Goal: Task Accomplishment & Management: Complete application form

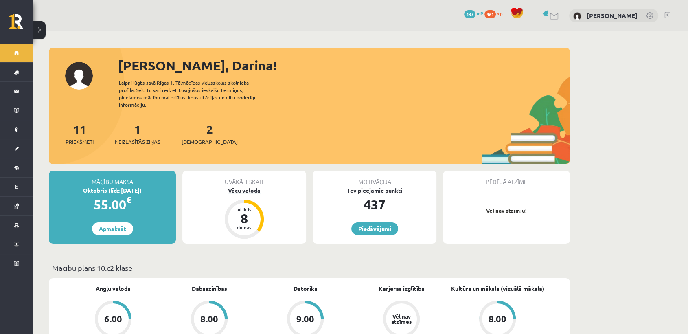
click at [244, 186] on div "Vācu valoda" at bounding box center [244, 190] width 124 height 9
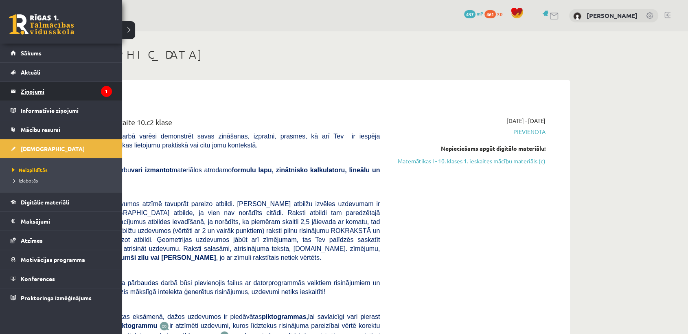
click at [75, 87] on legend "Ziņojumi 1" at bounding box center [66, 91] width 91 height 19
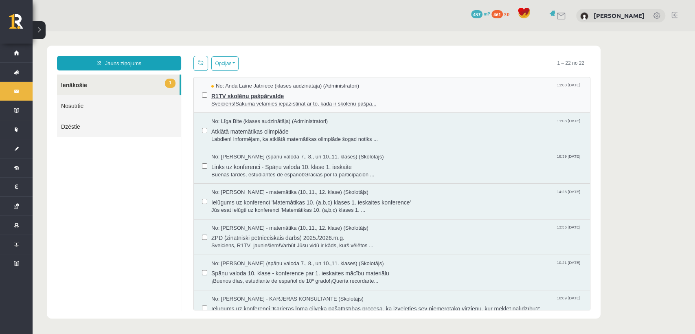
click at [272, 103] on span "Sveiciens!Sākumā vēlamies iepazīstināt ar to, kāda ir skolēnu pašpā..." at bounding box center [396, 104] width 370 height 8
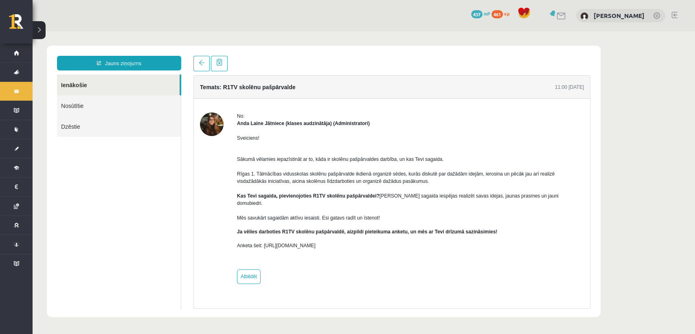
click at [175, 165] on ul "Ienākošie Nosūtītie Dzēstie" at bounding box center [119, 191] width 124 height 234
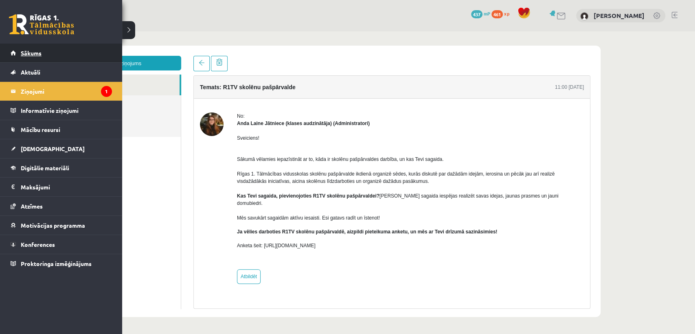
click at [31, 55] on span "Sākums" at bounding box center [31, 52] width 21 height 7
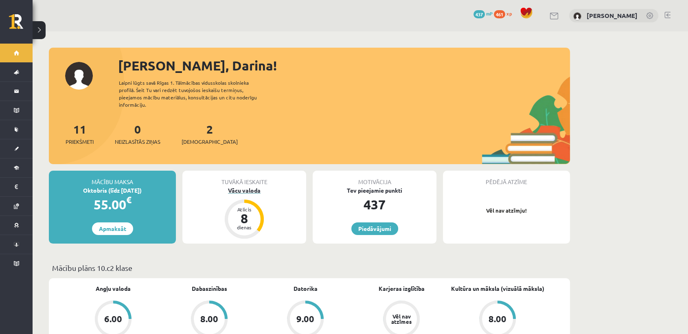
click at [254, 186] on div "Vācu valoda" at bounding box center [244, 190] width 124 height 9
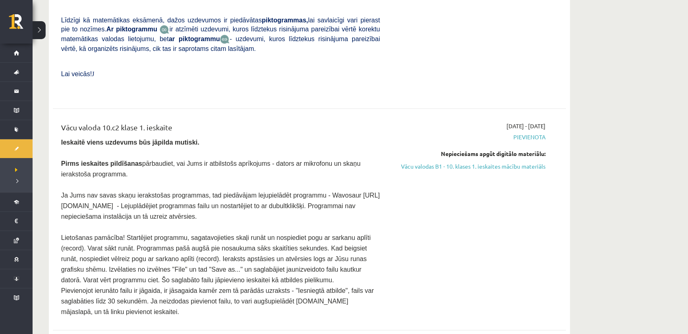
scroll to position [303, 0]
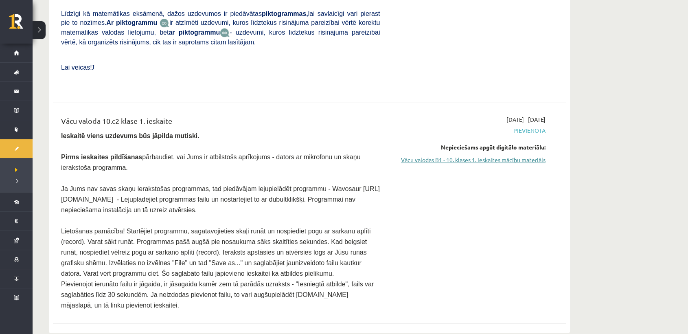
click at [478, 155] on link "Vācu valodas B1 - 10. klases 1. ieskaites mācību materiāls" at bounding box center [468, 159] width 153 height 9
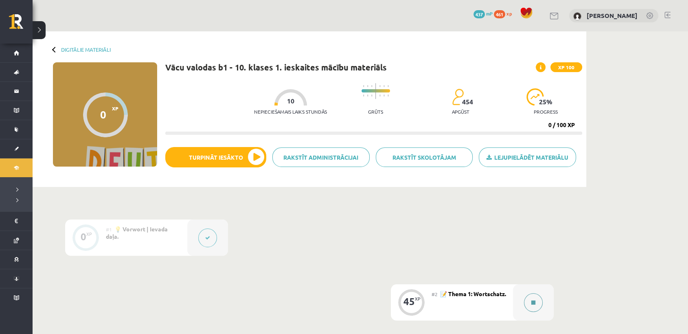
click at [544, 297] on div at bounding box center [533, 302] width 41 height 36
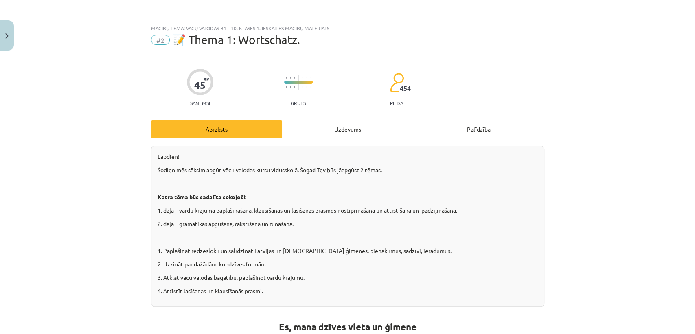
click at [355, 124] on div "Uzdevums" at bounding box center [347, 129] width 131 height 18
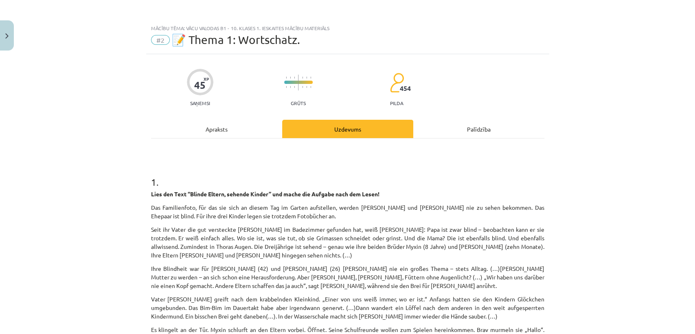
scroll to position [20, 0]
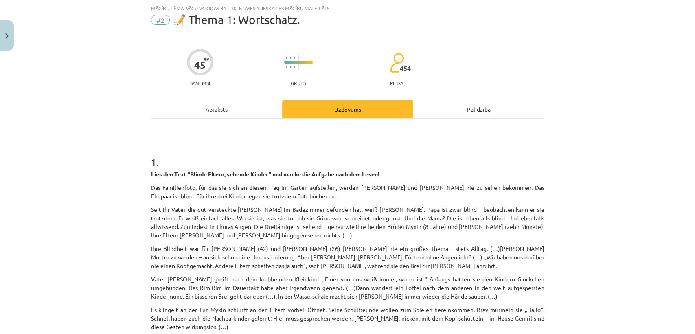
drag, startPoint x: 674, startPoint y: 146, endPoint x: 694, endPoint y: 135, distance: 23.2
click at [694, 135] on div "Mācību tēma: Vācu valodas b1 - 10. klases 1. ieskaites mācību materiāls #2 📝 Th…" at bounding box center [347, 167] width 695 height 334
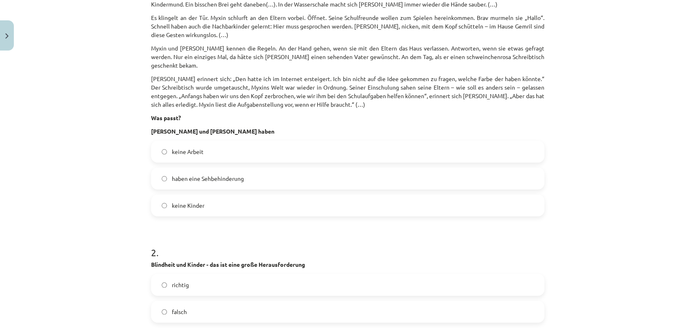
click at [212, 174] on span "haben eine Sehbehinderung" at bounding box center [208, 178] width 72 height 9
click at [188, 274] on label "richtig" at bounding box center [347, 284] width 391 height 20
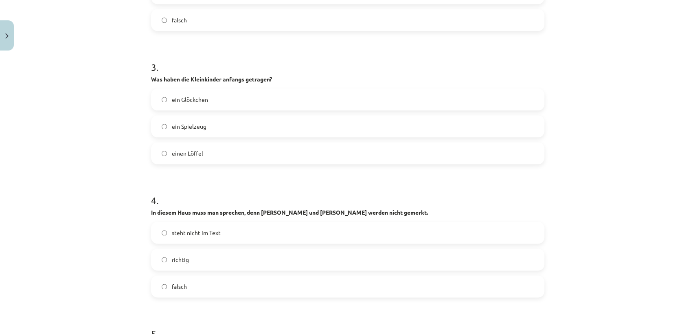
click at [194, 95] on span "ein Glöckchen" at bounding box center [190, 99] width 36 height 9
click at [194, 251] on label "richtig" at bounding box center [347, 259] width 391 height 20
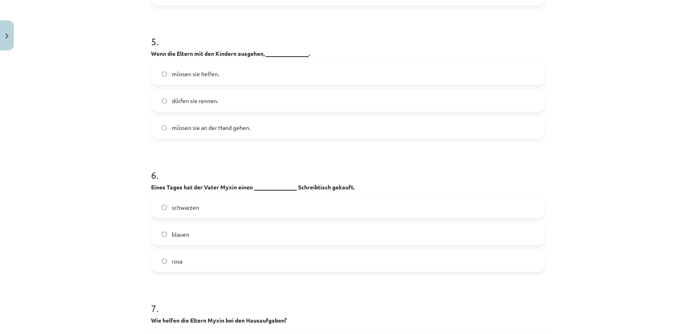
click at [258, 117] on label "müssen sie an der Hand gehen." at bounding box center [347, 127] width 391 height 20
click at [215, 250] on label "rosa" at bounding box center [347, 260] width 391 height 20
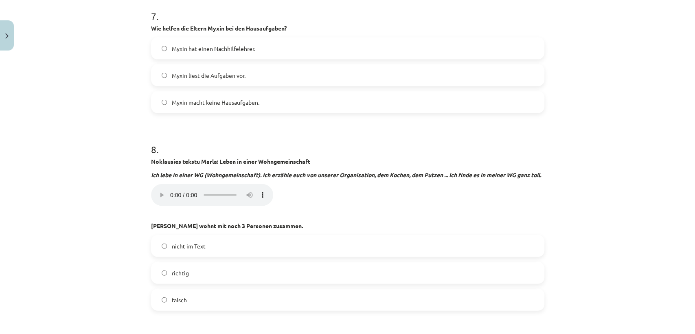
click at [270, 69] on label "Myxin liest die Aufgaben vor." at bounding box center [347, 75] width 391 height 20
click at [172, 299] on span "falsch" at bounding box center [179, 299] width 15 height 9
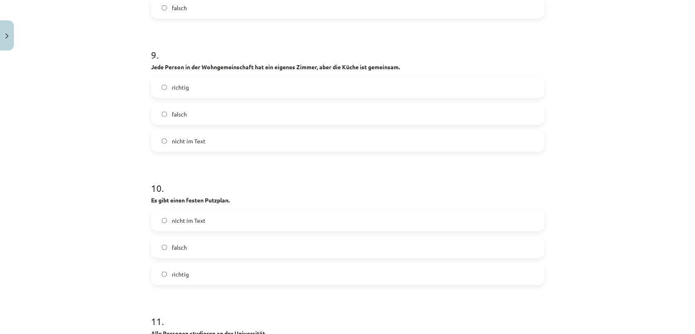
click at [293, 89] on label "richtig" at bounding box center [347, 87] width 391 height 20
click at [193, 272] on label "richtig" at bounding box center [347, 274] width 391 height 20
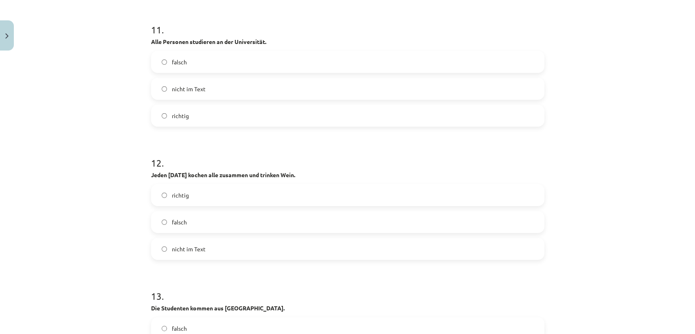
click at [187, 63] on label "falsch" at bounding box center [347, 62] width 391 height 20
click at [212, 201] on label "richtig" at bounding box center [347, 195] width 391 height 20
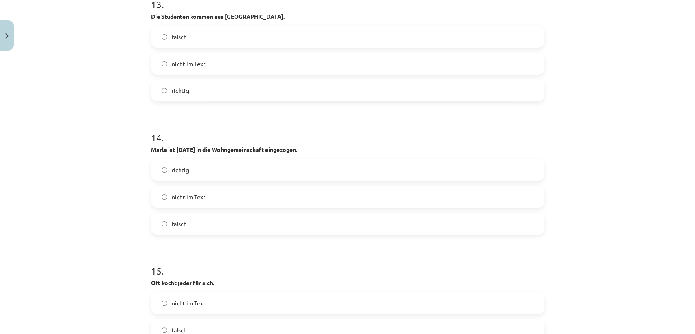
click at [240, 38] on label "falsch" at bounding box center [347, 36] width 391 height 20
click at [211, 167] on label "richtig" at bounding box center [347, 169] width 391 height 20
click at [238, 328] on label "falsch" at bounding box center [347, 329] width 391 height 20
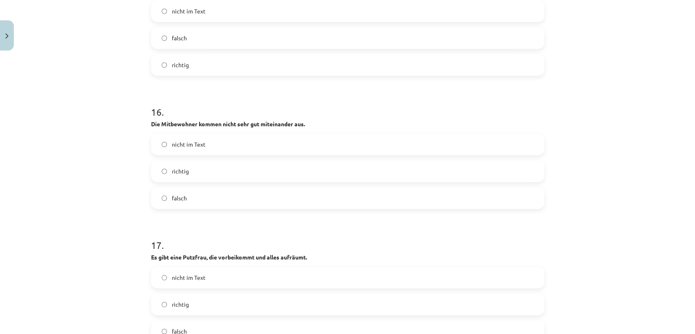
click at [219, 194] on label "falsch" at bounding box center [347, 198] width 391 height 20
click at [231, 326] on label "falsch" at bounding box center [347, 331] width 391 height 20
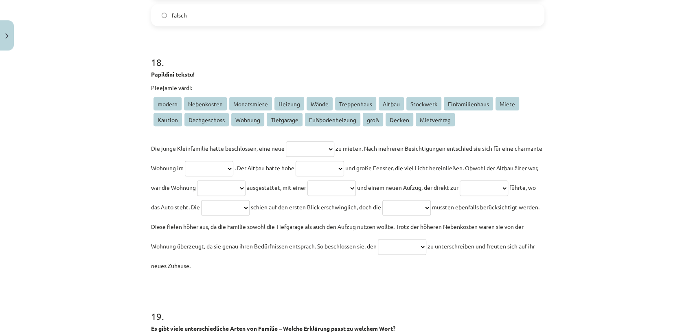
scroll to position [2660, 0]
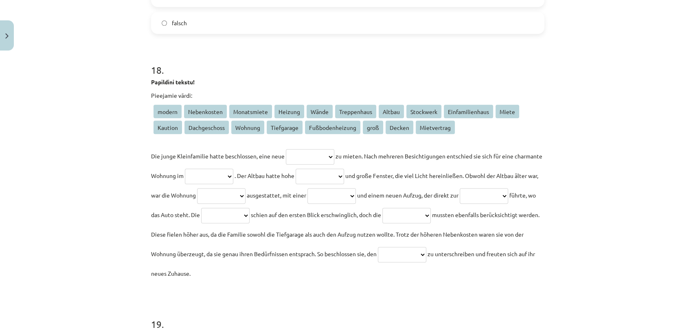
click at [334, 155] on select "**********" at bounding box center [310, 156] width 48 height 15
select select "*******"
click at [286, 149] on select "**********" at bounding box center [310, 156] width 48 height 15
click at [233, 180] on select "**********" at bounding box center [209, 175] width 48 height 15
select select "******"
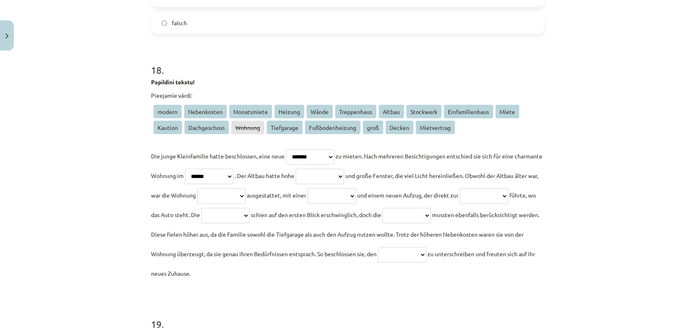
click at [211, 168] on select "**********" at bounding box center [209, 175] width 48 height 15
click at [344, 171] on select "**********" at bounding box center [319, 175] width 48 height 15
select select "******"
click at [339, 168] on select "**********" at bounding box center [319, 175] width 48 height 15
click at [245, 196] on select "**********" at bounding box center [221, 195] width 48 height 15
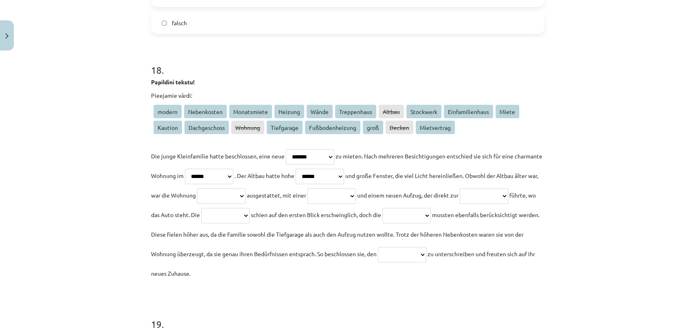
select select "******"
click at [245, 188] on select "**********" at bounding box center [221, 195] width 48 height 15
click at [356, 194] on select "**********" at bounding box center [331, 195] width 48 height 15
select select "**********"
click at [356, 188] on select "**********" at bounding box center [331, 195] width 48 height 15
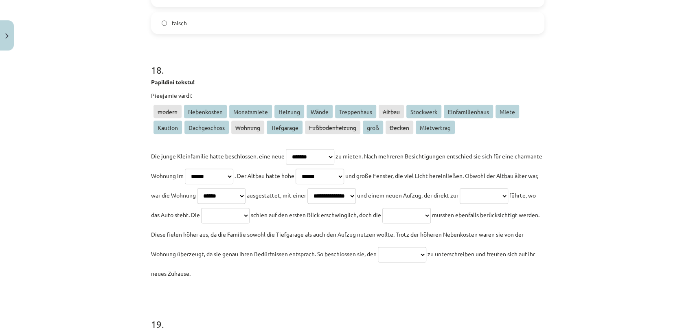
click at [459, 203] on select "**********" at bounding box center [483, 195] width 48 height 15
select select "**********"
click at [459, 203] on select "**********" at bounding box center [483, 195] width 48 height 15
click at [249, 218] on select "**********" at bounding box center [225, 214] width 48 height 15
select select "**********"
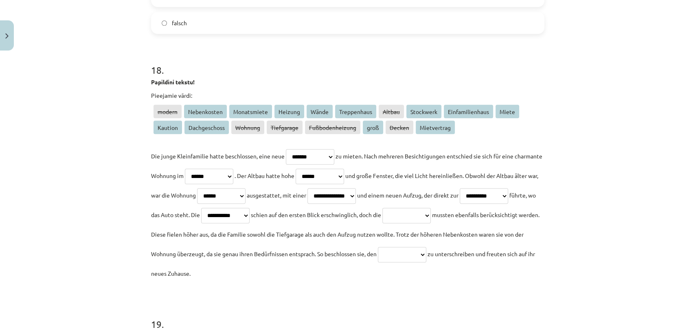
click at [249, 207] on select "**********" at bounding box center [225, 214] width 48 height 15
click at [382, 223] on select "**********" at bounding box center [406, 214] width 48 height 15
select select "**********"
click at [382, 223] on select "**********" at bounding box center [406, 214] width 48 height 15
click at [378, 262] on select "**********" at bounding box center [402, 254] width 48 height 15
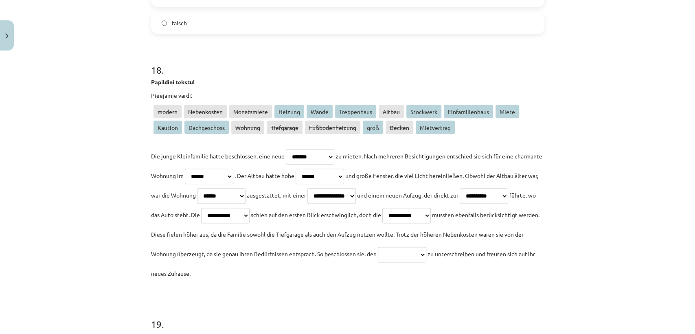
select select "**********"
click at [378, 262] on select "**********" at bounding box center [402, 254] width 48 height 15
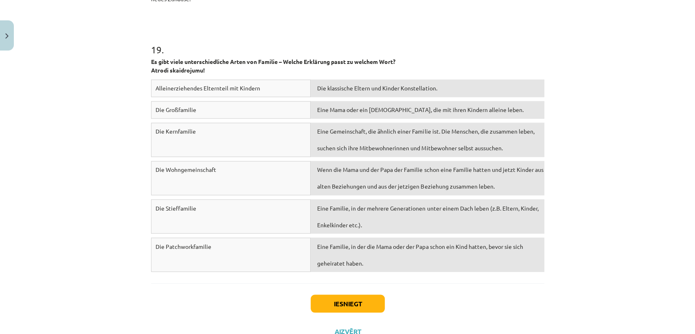
scroll to position [2938, 0]
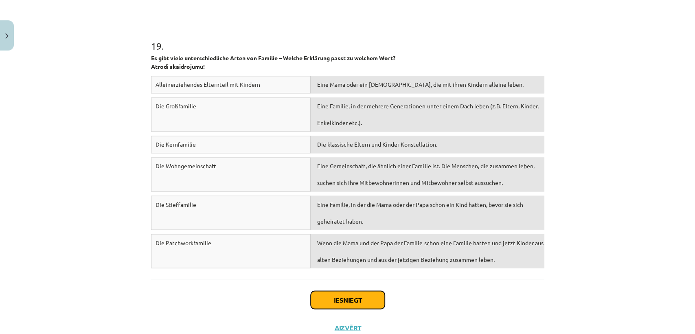
click at [350, 300] on button "Iesniegt" at bounding box center [347, 299] width 74 height 18
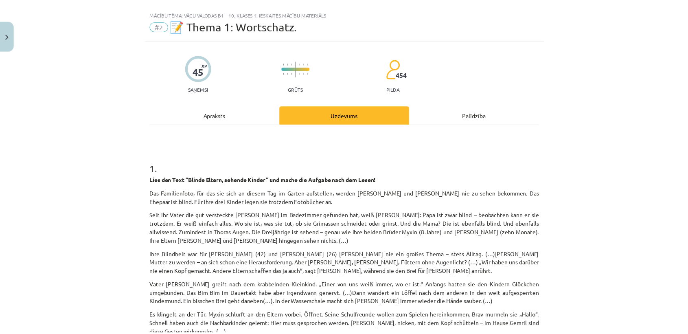
scroll to position [10, 0]
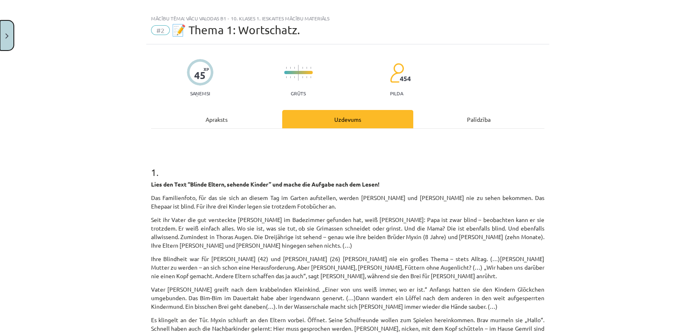
click at [0, 37] on button "Close" at bounding box center [7, 35] width 14 height 30
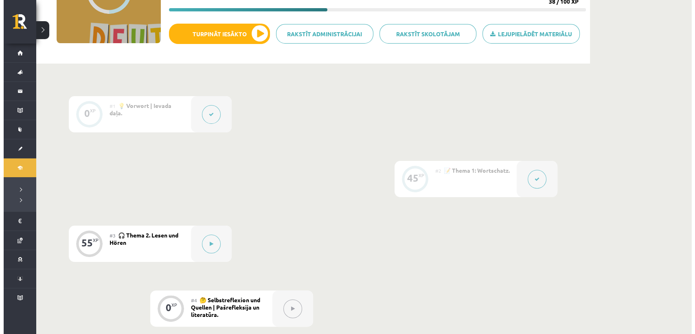
scroll to position [124, 0]
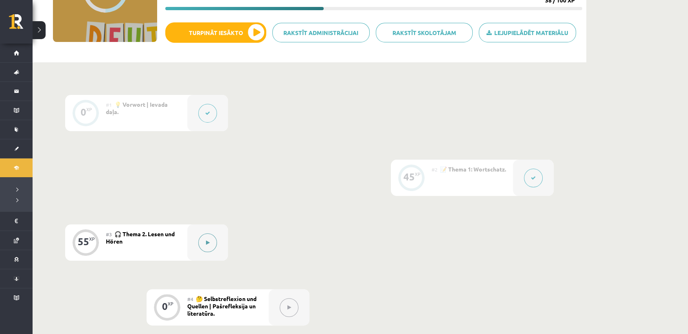
click at [200, 245] on button at bounding box center [207, 242] width 19 height 19
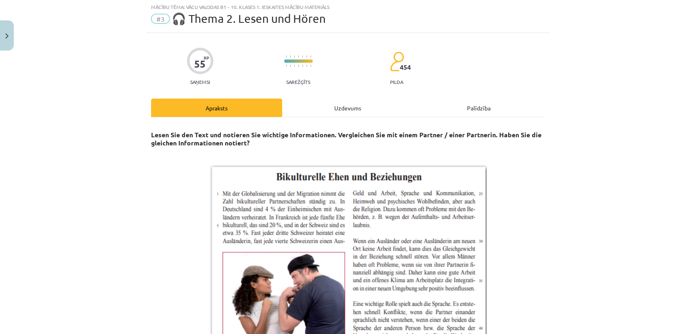
scroll to position [0, 0]
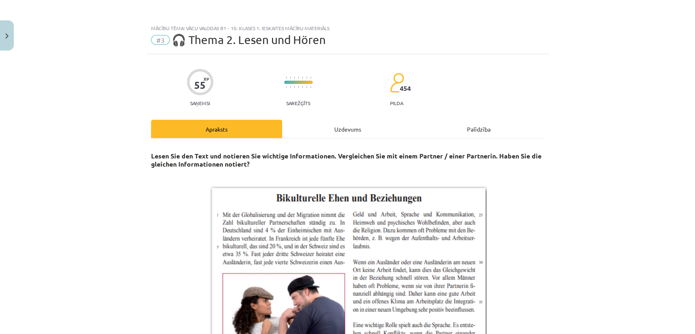
click at [332, 128] on div "Uzdevums" at bounding box center [347, 129] width 131 height 18
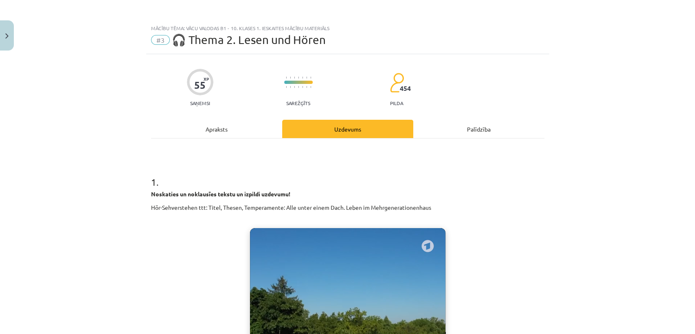
click at [227, 124] on div "Apraksts" at bounding box center [216, 129] width 131 height 18
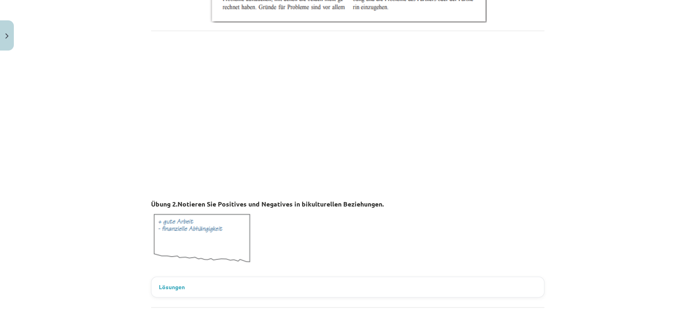
scroll to position [847, 0]
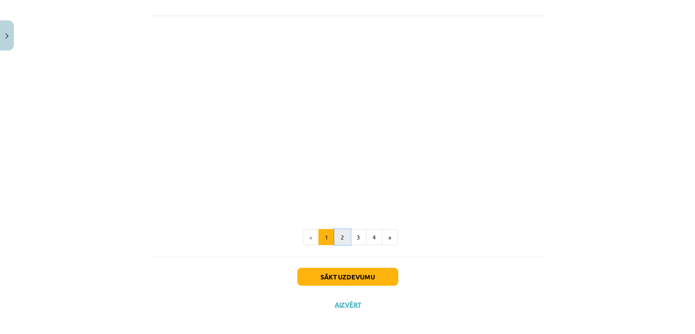
click at [341, 236] on button "2" at bounding box center [342, 237] width 16 height 16
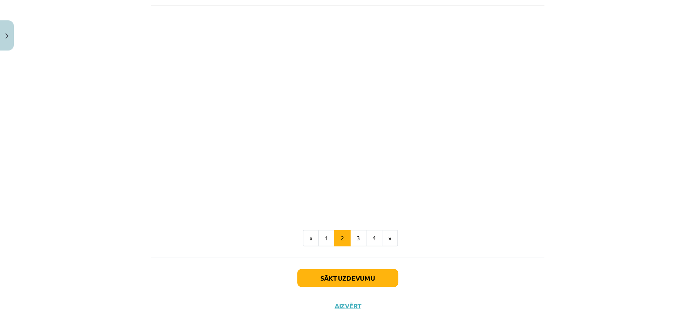
scroll to position [861, 0]
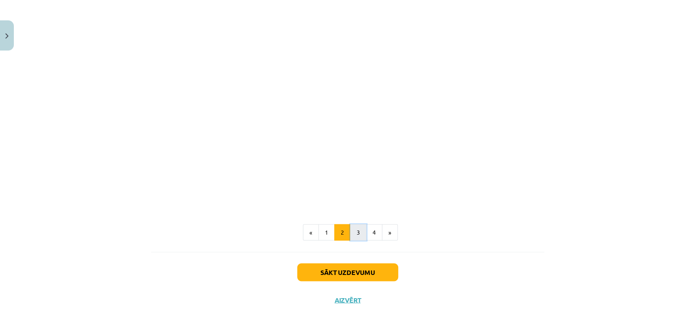
click at [350, 236] on button "3" at bounding box center [358, 232] width 16 height 16
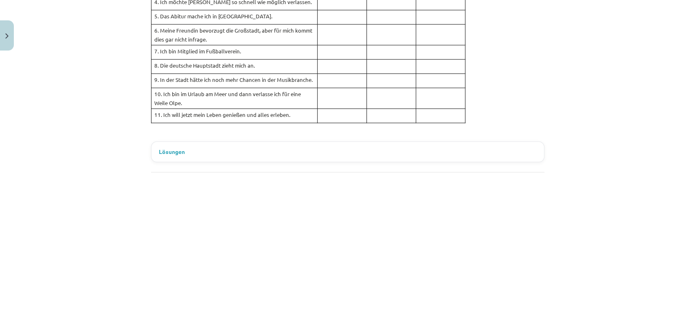
scroll to position [712, 0]
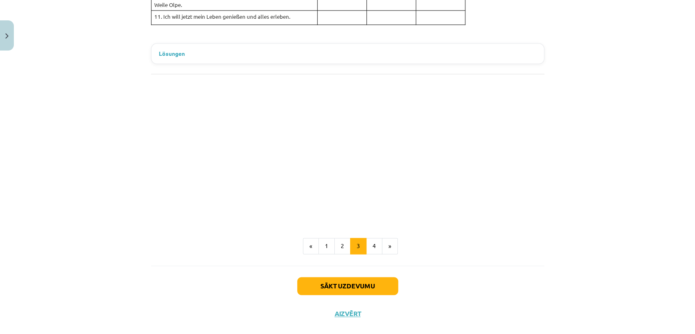
click at [681, 323] on div "Mācību tēma: Vācu valodas b1 - 10. klases 1. ieskaites mācību materiāls #3 🎧 Th…" at bounding box center [347, 167] width 695 height 334
click at [367, 238] on button "4" at bounding box center [374, 246] width 16 height 16
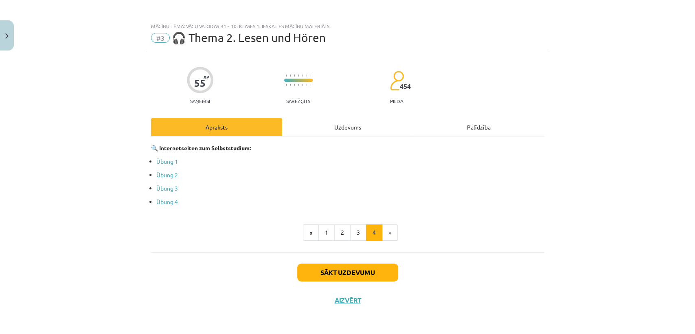
click at [340, 129] on div "Uzdevums" at bounding box center [347, 127] width 131 height 18
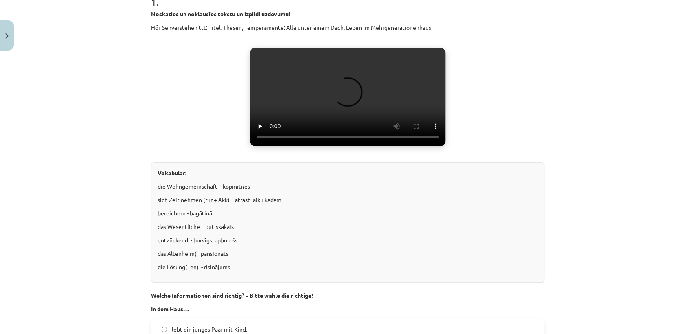
scroll to position [244, 0]
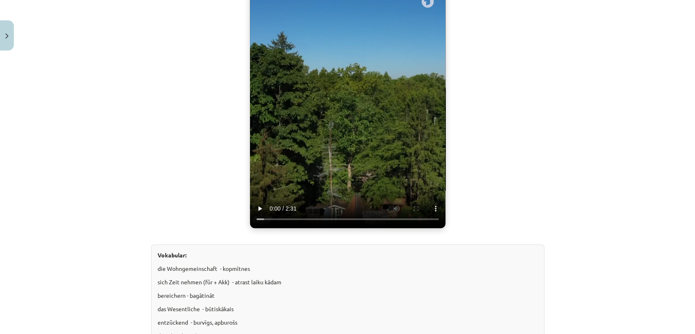
click at [397, 122] on video "Jūsu pārlūkprogramma neatbalsta video atskaņošanu." at bounding box center [347, 106] width 195 height 244
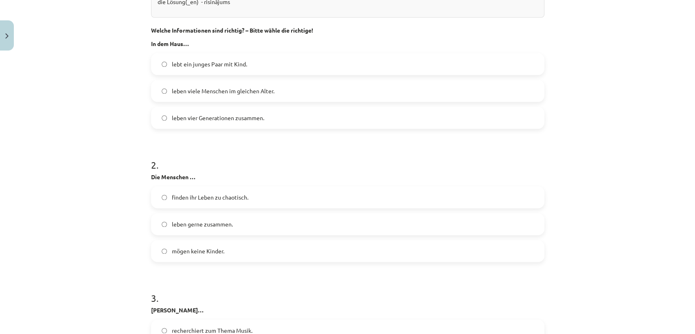
scroll to position [596, 0]
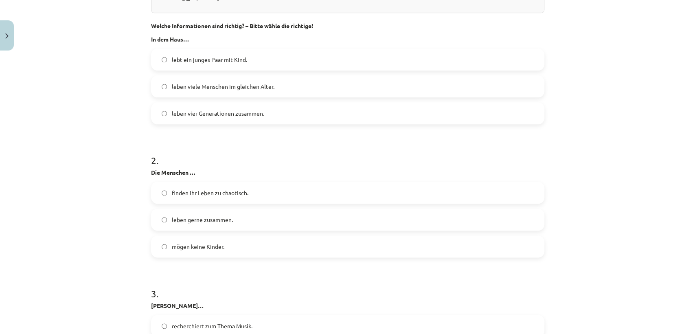
click at [332, 115] on label "leben vier Generationen zusammen." at bounding box center [347, 113] width 391 height 20
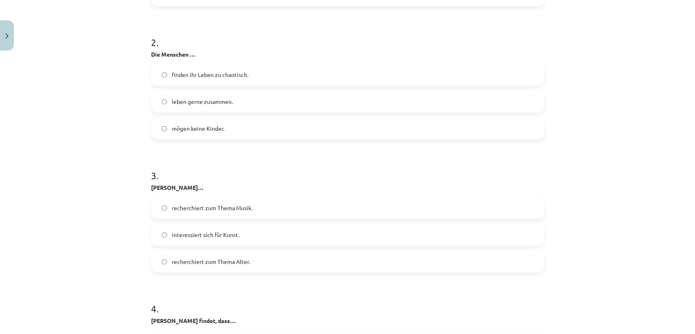
scroll to position [728, 0]
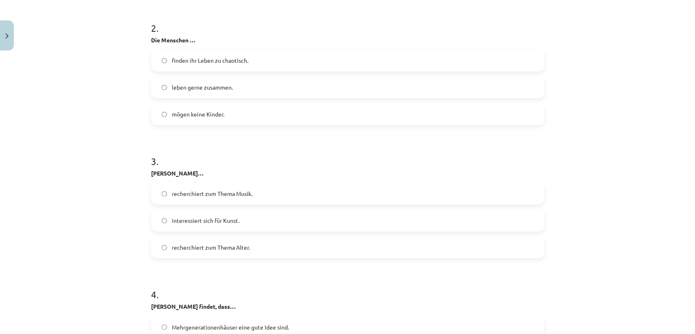
click at [306, 88] on label "leben gerne zusammen." at bounding box center [347, 87] width 391 height 20
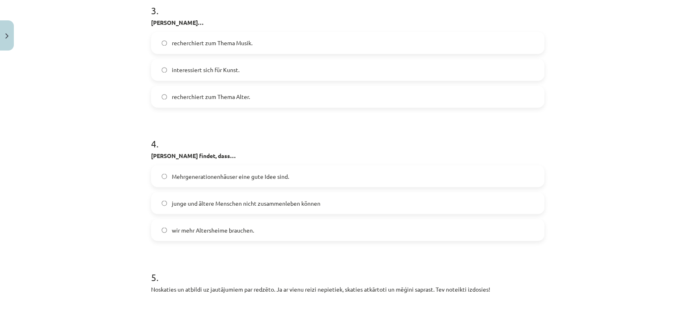
scroll to position [860, 0]
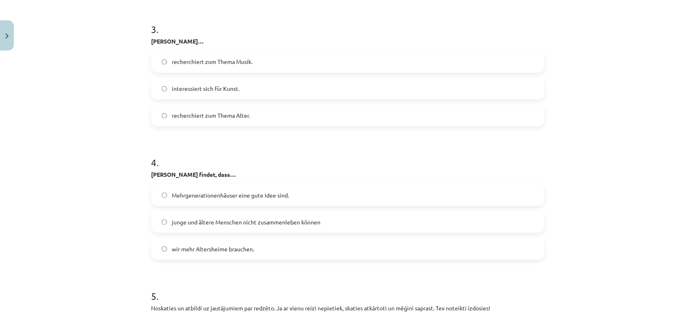
click at [453, 60] on label "recherchiert zum Thema Musik." at bounding box center [347, 61] width 391 height 20
click at [273, 190] on span "Mehrgenerationenhäuser eine gute Idee sind." at bounding box center [230, 194] width 117 height 9
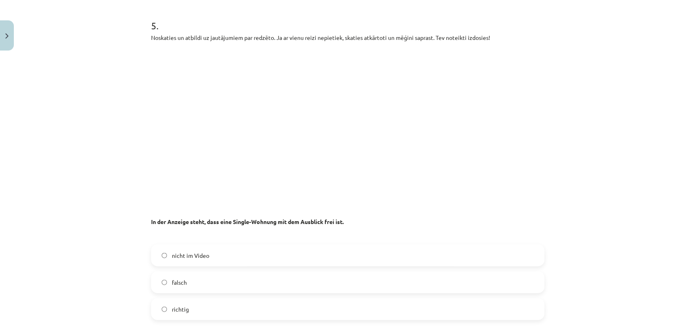
scroll to position [0, 0]
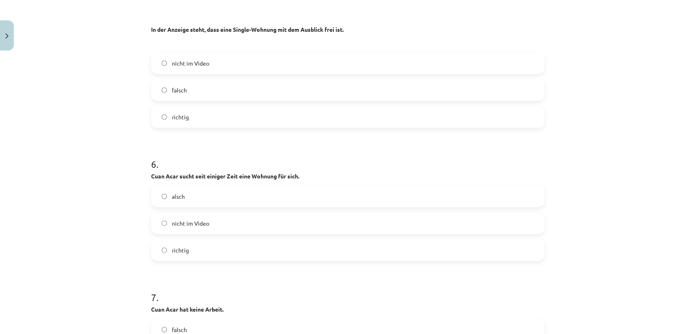
scroll to position [1317, 0]
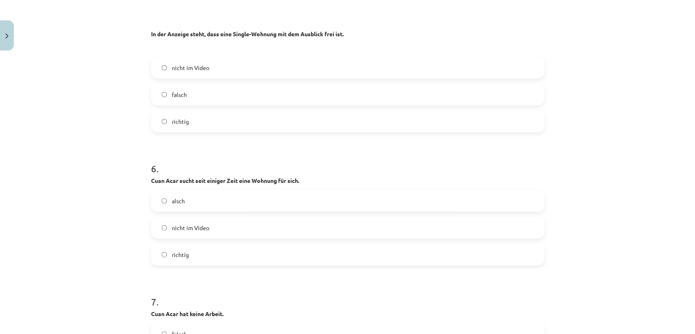
click at [393, 114] on label "richtig" at bounding box center [347, 121] width 391 height 20
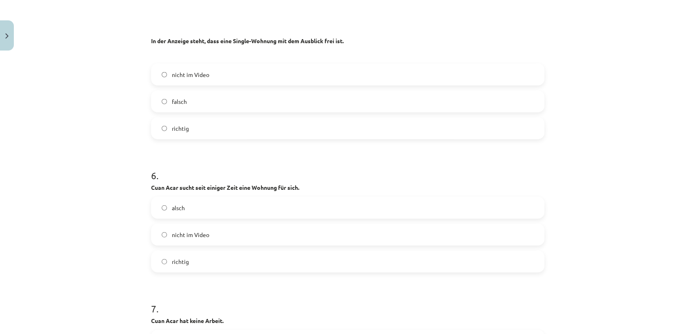
scroll to position [1324, 0]
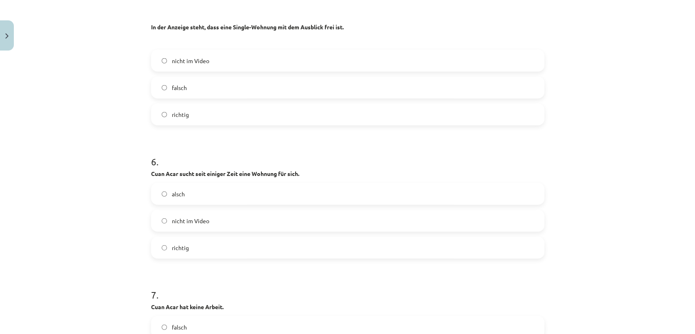
click at [485, 189] on label "alsch" at bounding box center [347, 193] width 391 height 20
click at [489, 250] on label "richtig" at bounding box center [347, 247] width 391 height 20
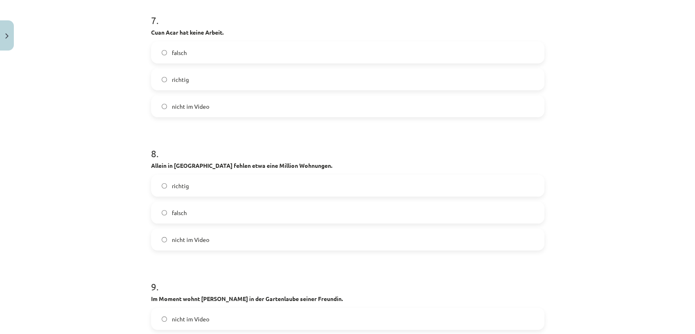
scroll to position [1603, 0]
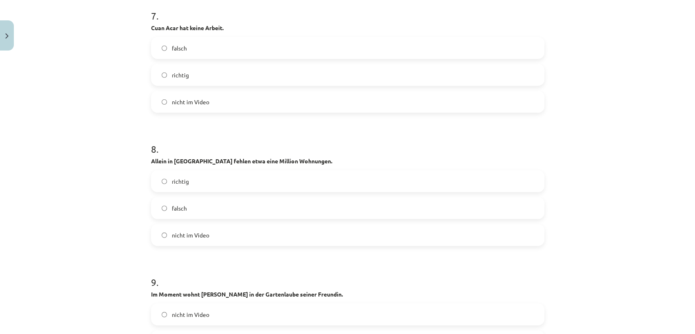
click at [357, 48] on label "falsch" at bounding box center [347, 48] width 391 height 20
click at [236, 231] on label "nicht im Video" at bounding box center [347, 235] width 391 height 20
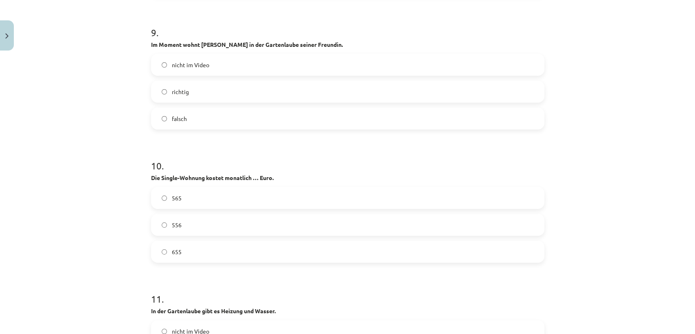
scroll to position [1861, 0]
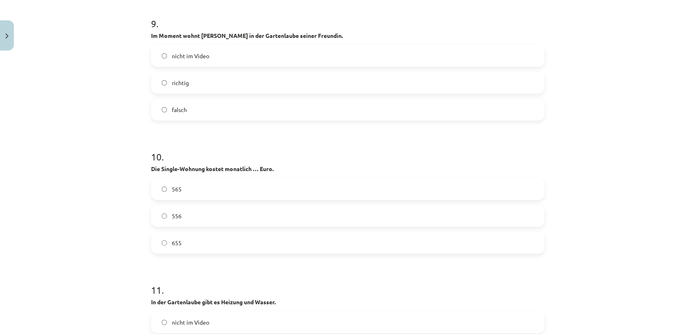
click at [404, 84] on label "richtig" at bounding box center [347, 82] width 391 height 20
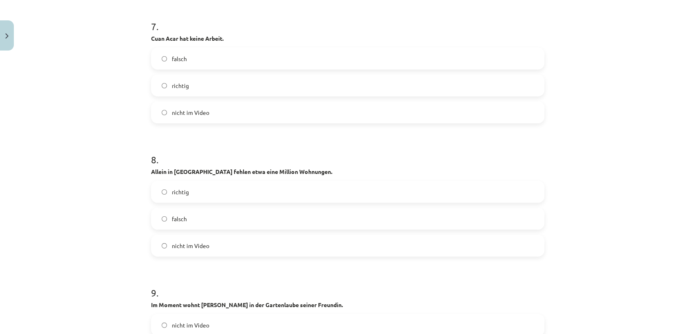
scroll to position [1583, 0]
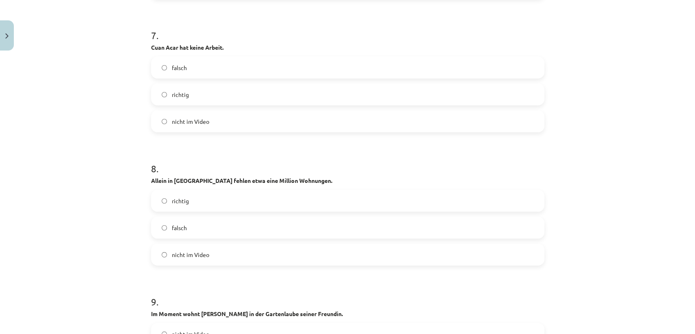
click at [381, 105] on div "richtig" at bounding box center [347, 94] width 393 height 22
click at [409, 99] on label "richtig" at bounding box center [347, 94] width 391 height 20
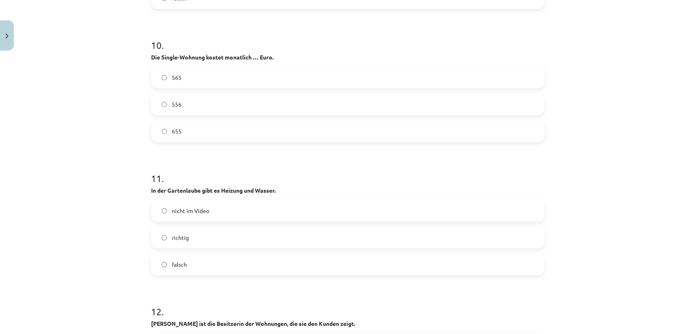
scroll to position [1977, 0]
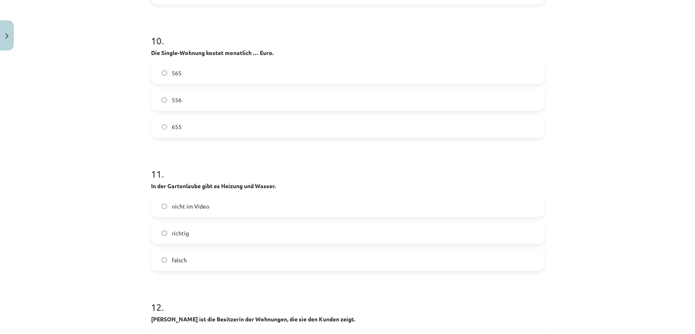
click at [335, 134] on label "655" at bounding box center [347, 126] width 391 height 20
click at [218, 234] on label "richtig" at bounding box center [347, 233] width 391 height 20
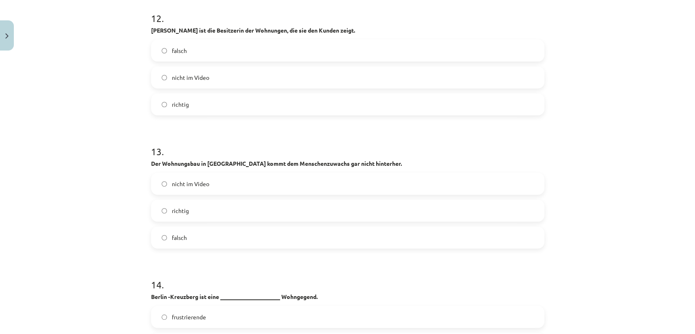
scroll to position [2279, 0]
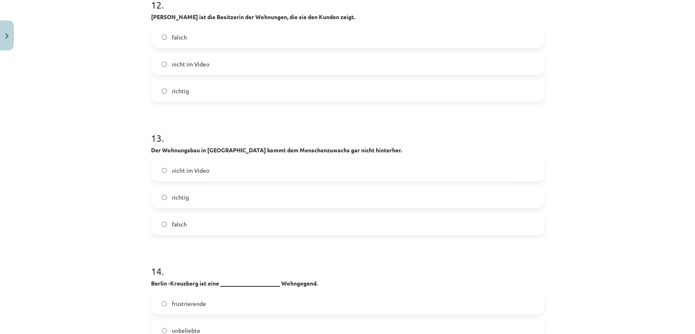
click at [287, 61] on label "nicht im Video" at bounding box center [347, 64] width 391 height 20
click at [190, 194] on label "richtig" at bounding box center [347, 197] width 391 height 20
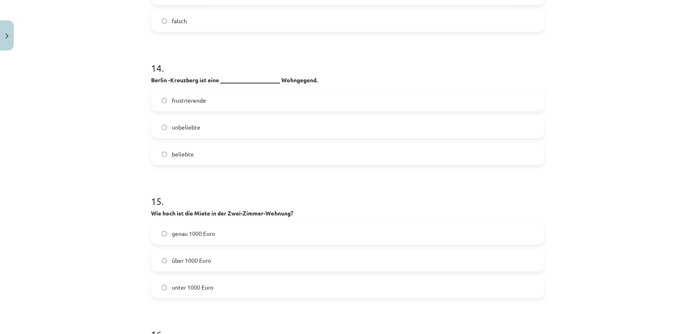
scroll to position [2464, 0]
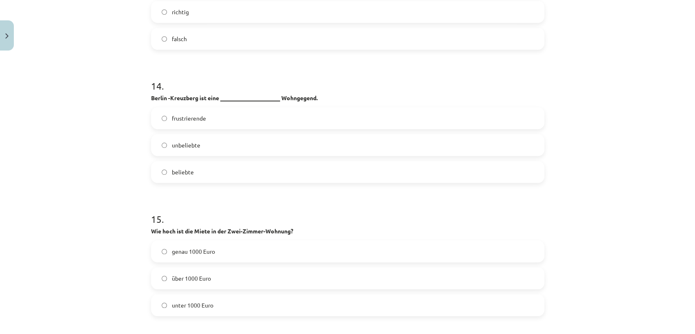
click at [428, 171] on label "beliebte" at bounding box center [347, 172] width 391 height 20
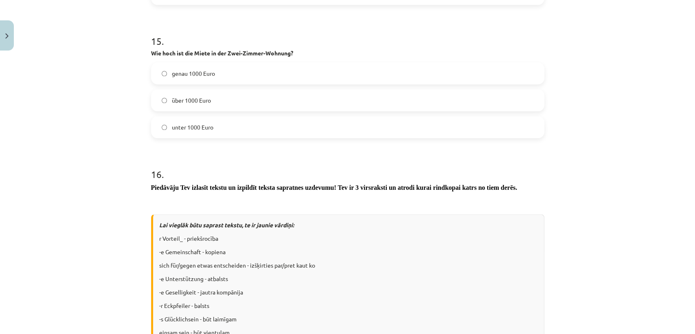
scroll to position [2651, 0]
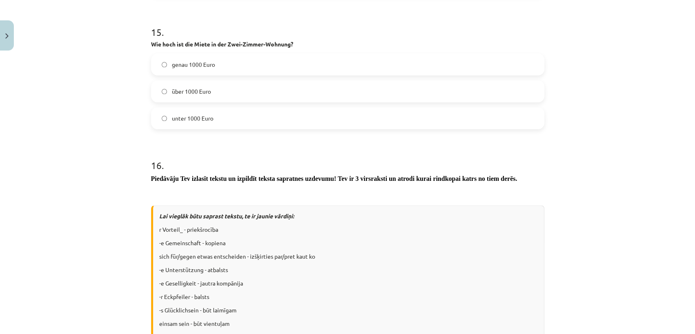
click at [353, 100] on label "über 1000 Euro" at bounding box center [347, 91] width 391 height 20
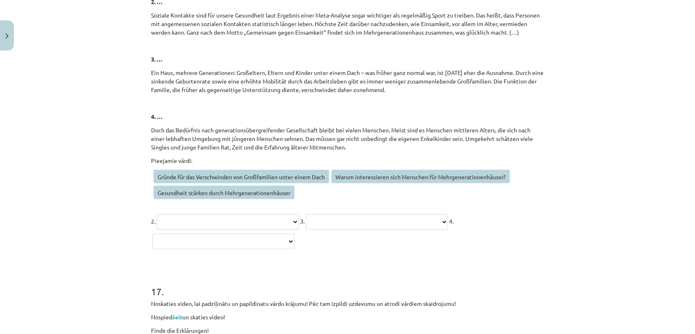
scroll to position [3353, 0]
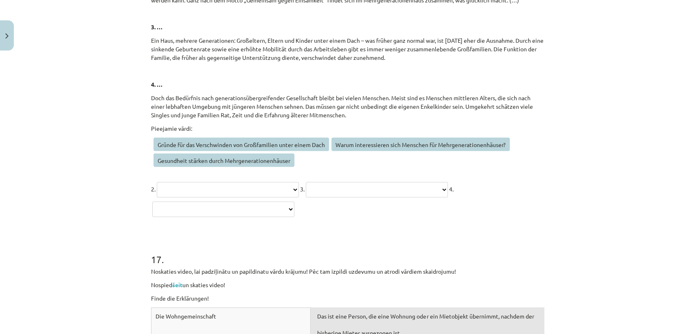
click at [299, 188] on select "**********" at bounding box center [228, 189] width 142 height 15
click at [393, 181] on p "**********" at bounding box center [347, 198] width 393 height 39
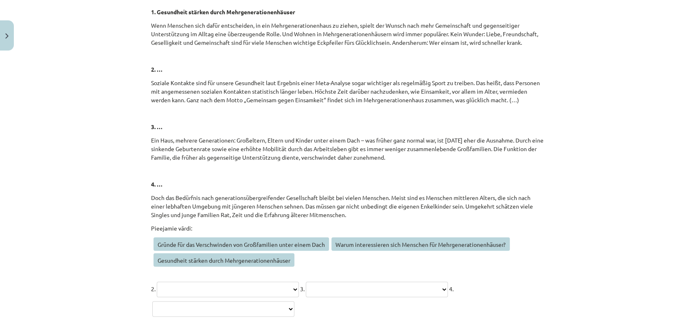
scroll to position [3263, 0]
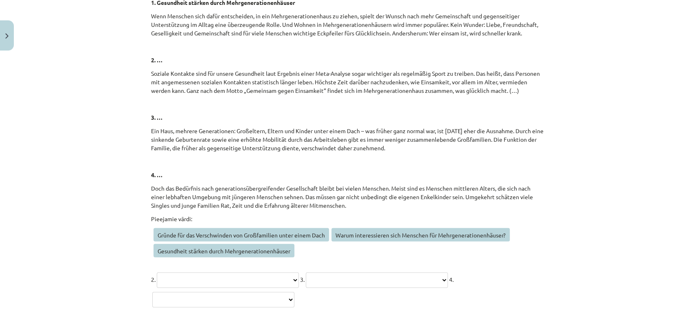
click at [321, 288] on select "**********" at bounding box center [377, 279] width 142 height 15
select select "**********"
click at [306, 288] on select "**********" at bounding box center [377, 279] width 142 height 15
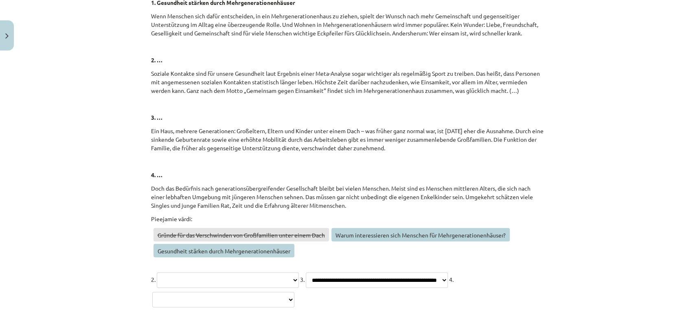
click at [249, 284] on select "**********" at bounding box center [228, 279] width 142 height 15
select select "**********"
click at [157, 272] on select "**********" at bounding box center [228, 279] width 142 height 15
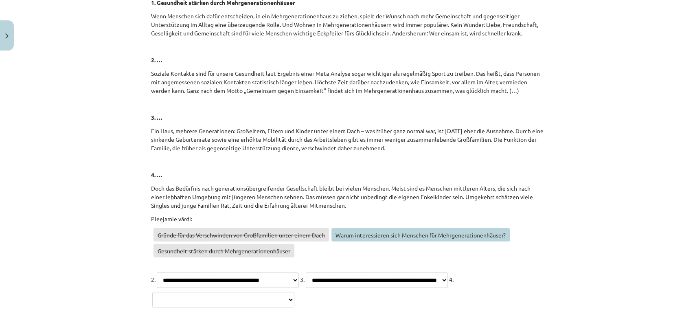
click at [294, 297] on select "**********" at bounding box center [223, 299] width 142 height 15
select select "**********"
click at [294, 292] on select "**********" at bounding box center [223, 299] width 142 height 15
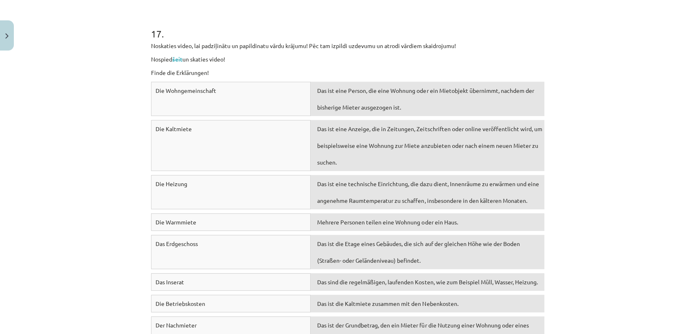
scroll to position [3588, 0]
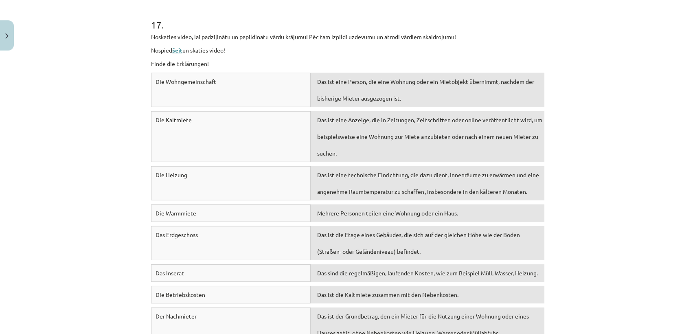
click at [175, 50] on link "šeit" at bounding box center [177, 49] width 10 height 7
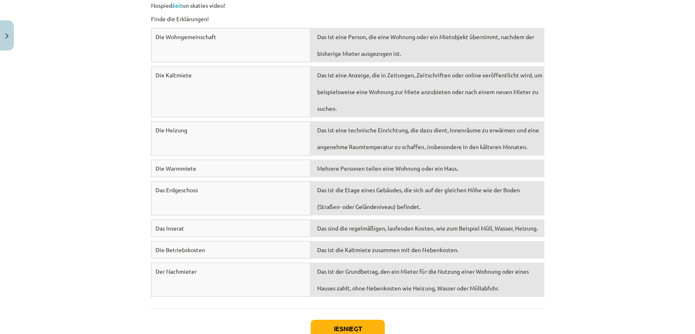
scroll to position [3628, 0]
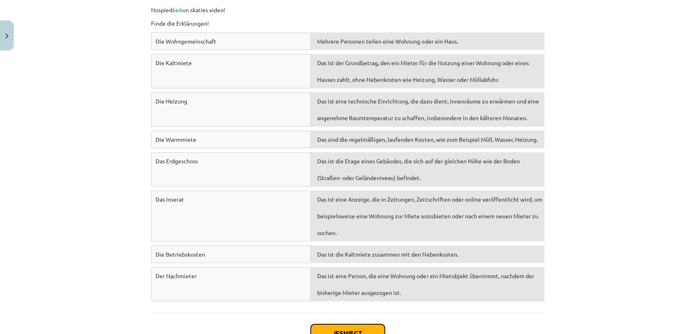
click at [322, 329] on button "Iesniegt" at bounding box center [347, 333] width 74 height 18
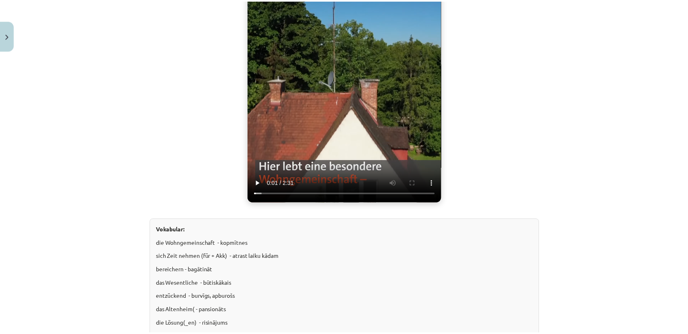
scroll to position [0, 0]
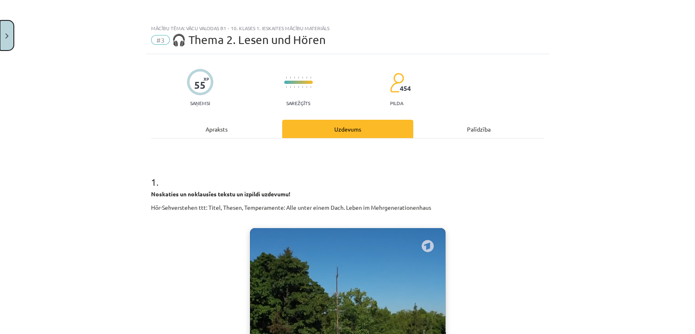
click at [5, 31] on button "Close" at bounding box center [7, 35] width 14 height 30
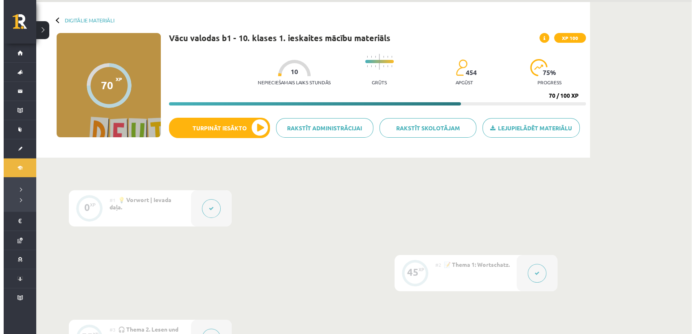
scroll to position [258, 0]
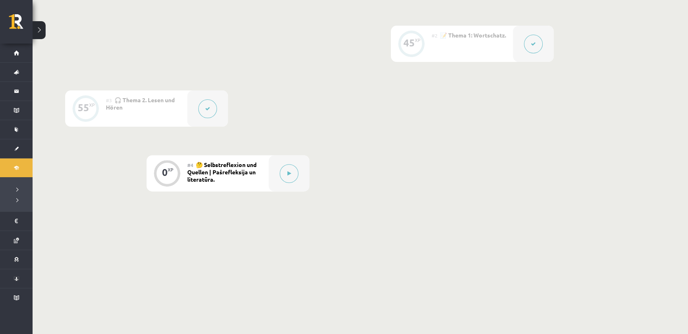
click at [208, 120] on div at bounding box center [207, 108] width 41 height 36
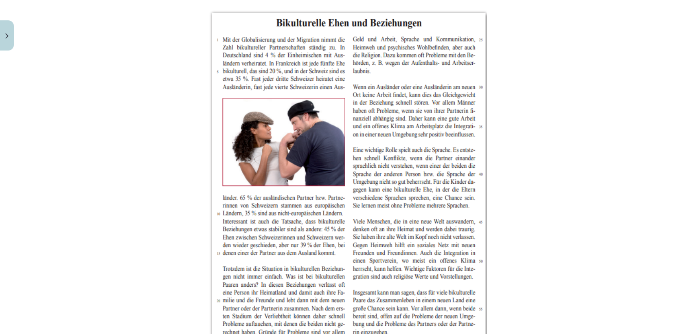
scroll to position [0, 0]
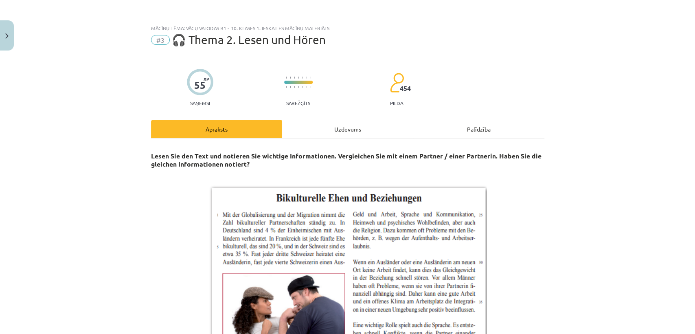
click at [374, 133] on div "Uzdevums" at bounding box center [347, 129] width 131 height 18
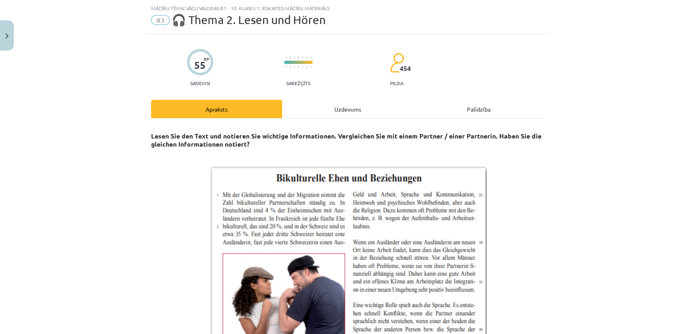
select select "**********"
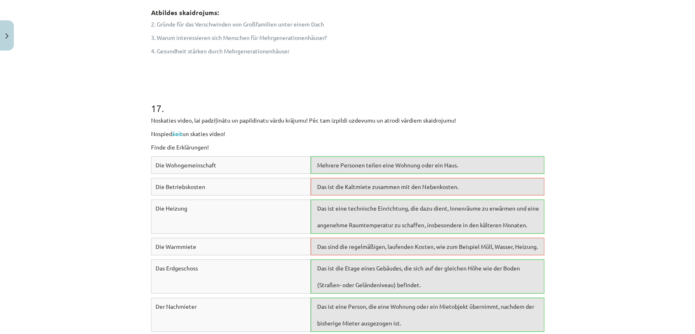
scroll to position [3952, 0]
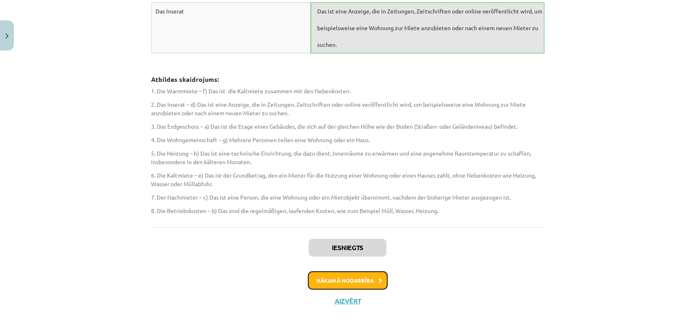
click at [368, 275] on button "Nākamā nodarbība" at bounding box center [348, 280] width 80 height 19
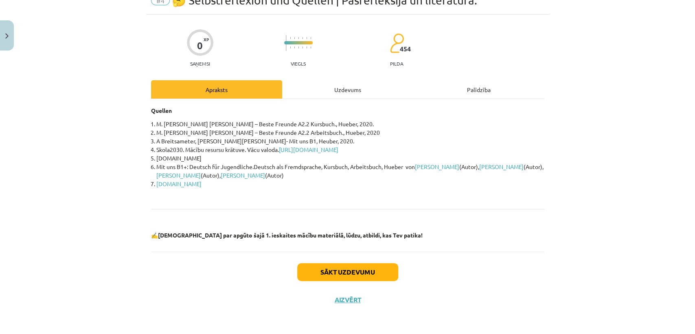
scroll to position [20, 0]
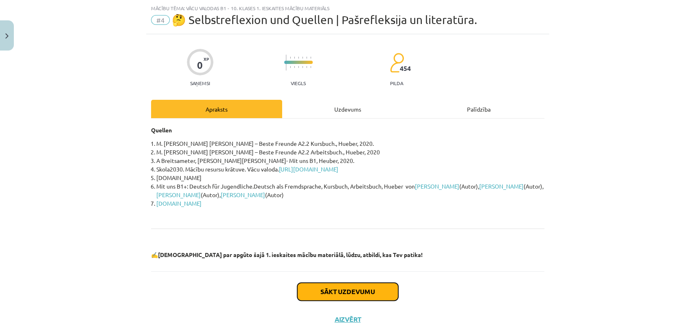
click at [349, 295] on button "Sākt uzdevumu" at bounding box center [347, 291] width 101 height 18
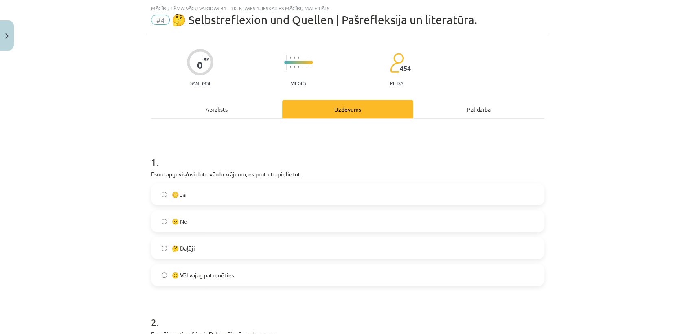
click at [232, 194] on label "😊 Jā" at bounding box center [347, 194] width 391 height 20
click at [235, 238] on label "🤔 Daļēji" at bounding box center [347, 248] width 391 height 20
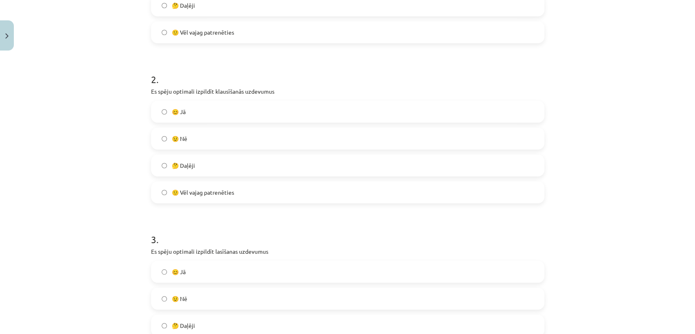
scroll to position [263, 0]
click at [185, 172] on label "🤔 Daļēji" at bounding box center [347, 164] width 391 height 20
click at [236, 317] on label "🤔 Daļēji" at bounding box center [347, 324] width 391 height 20
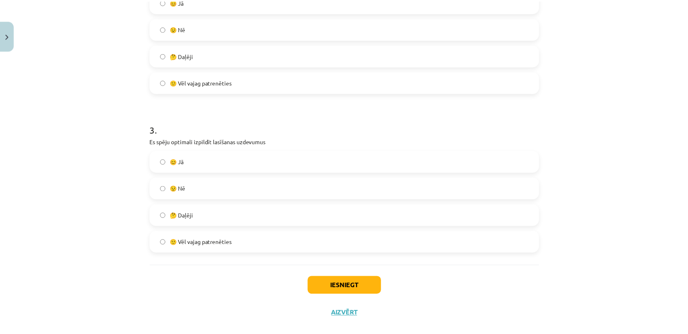
scroll to position [386, 0]
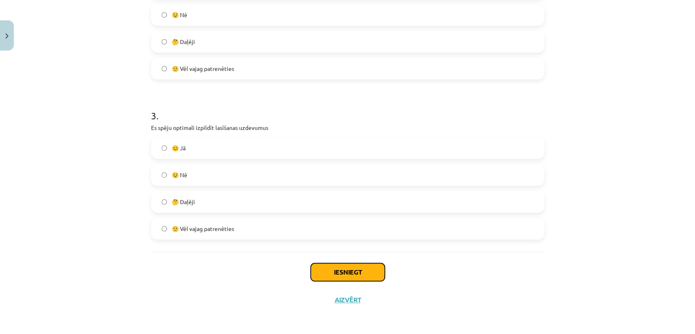
click at [350, 268] on button "Iesniegt" at bounding box center [347, 272] width 74 height 18
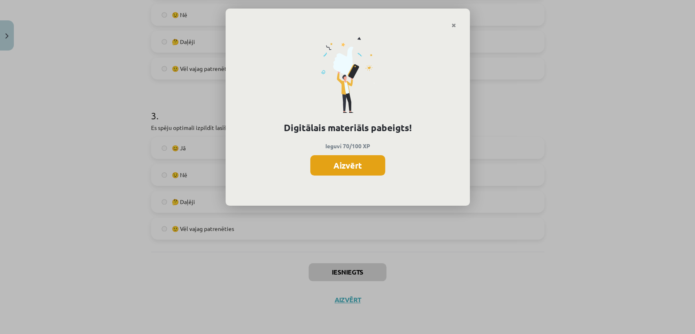
click at [350, 164] on button "Aizvērt" at bounding box center [347, 165] width 75 height 20
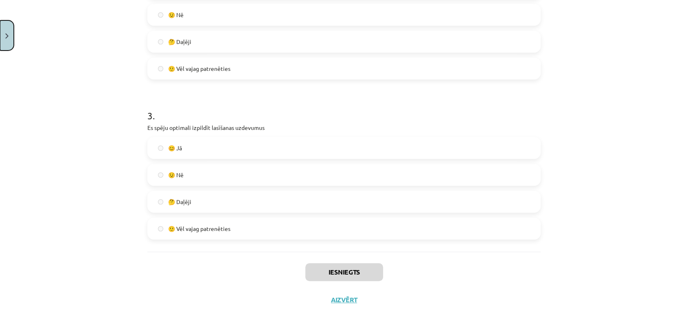
click at [0, 44] on button "Close" at bounding box center [7, 35] width 14 height 30
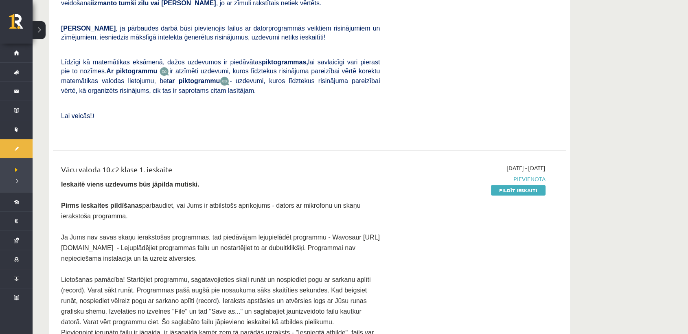
scroll to position [289, 0]
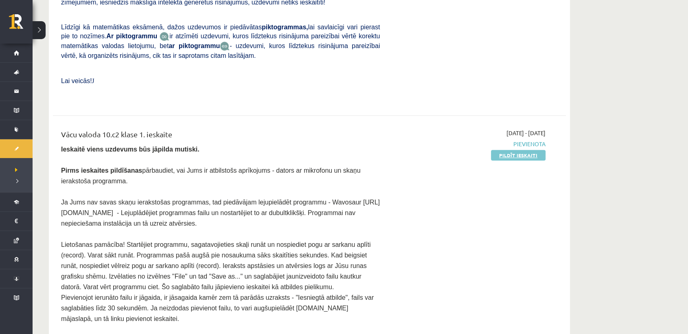
click at [529, 150] on link "Pildīt ieskaiti" at bounding box center [518, 155] width 55 height 11
click at [503, 150] on link "Pildīt ieskaiti" at bounding box center [518, 155] width 55 height 11
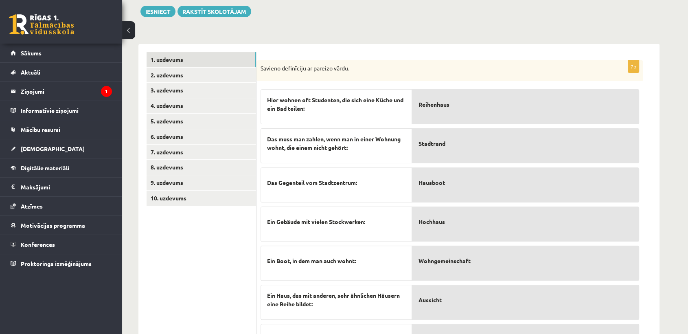
scroll to position [269, 0]
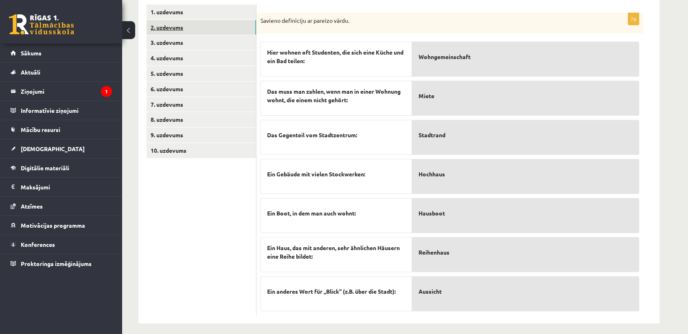
click at [163, 26] on link "2. uzdevums" at bounding box center [200, 27] width 109 height 15
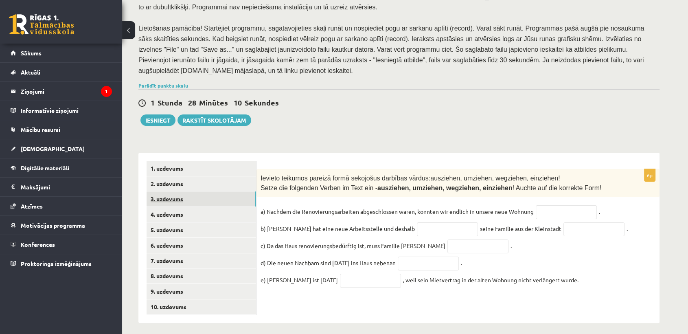
click at [197, 199] on link "3. uzdevums" at bounding box center [200, 198] width 109 height 15
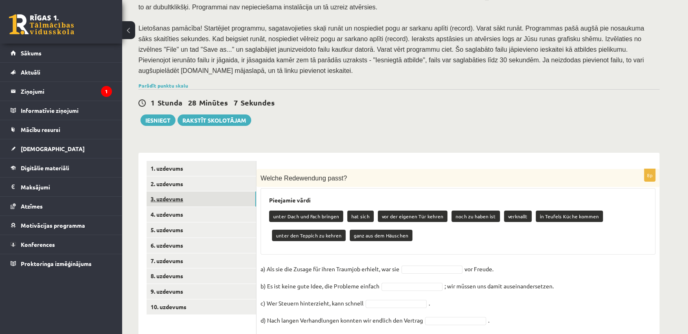
click at [190, 191] on link "3. uzdevums" at bounding box center [200, 198] width 109 height 15
click at [189, 176] on link "2. uzdevums" at bounding box center [200, 183] width 109 height 15
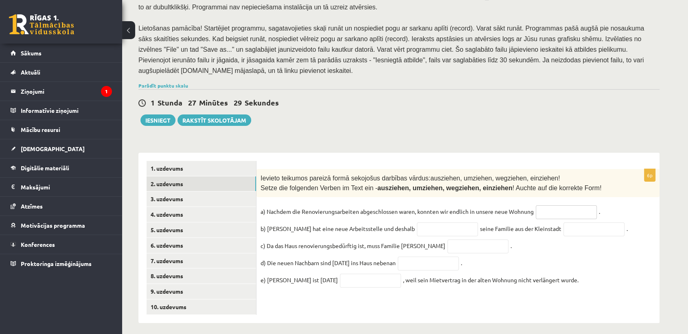
click at [551, 209] on input "text" at bounding box center [565, 212] width 61 height 14
type input "*********"
click at [442, 223] on input "text" at bounding box center [447, 229] width 61 height 14
type input "*****"
click at [563, 227] on input "text" at bounding box center [593, 229] width 61 height 14
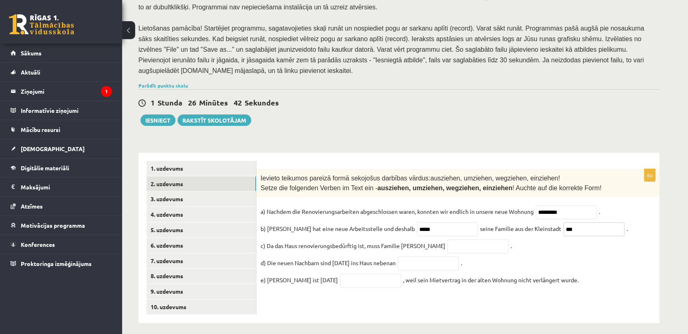
type input "***"
click at [462, 239] on input "text" at bounding box center [477, 246] width 61 height 14
type input "*********"
click at [420, 263] on input "text" at bounding box center [428, 263] width 61 height 14
click at [456, 242] on input "*********" at bounding box center [477, 246] width 61 height 14
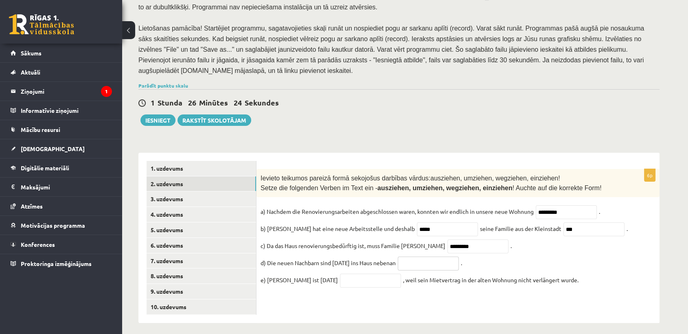
click at [439, 262] on input "text" at bounding box center [428, 263] width 61 height 14
type input "**********"
click at [367, 276] on input "text" at bounding box center [370, 280] width 61 height 14
type input "*********"
click at [159, 195] on link "3. uzdevums" at bounding box center [200, 198] width 109 height 15
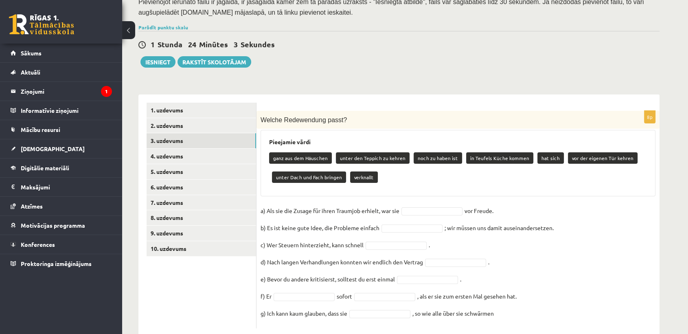
scroll to position [183, 0]
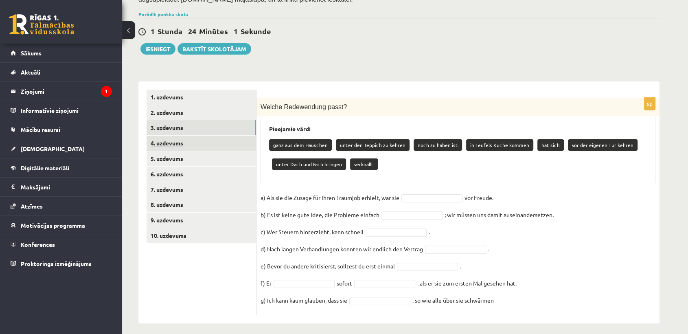
click at [202, 140] on link "4. uzdevums" at bounding box center [200, 142] width 109 height 15
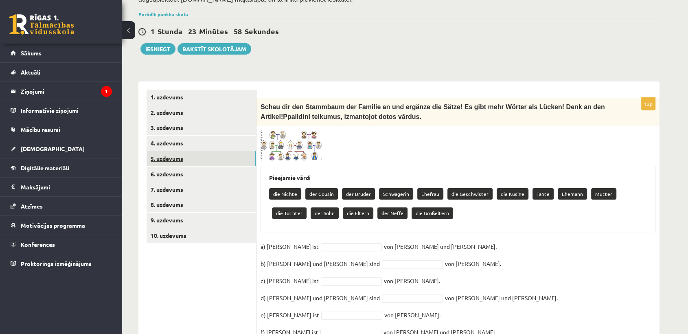
click at [192, 153] on link "5. uzdevums" at bounding box center [200, 158] width 109 height 15
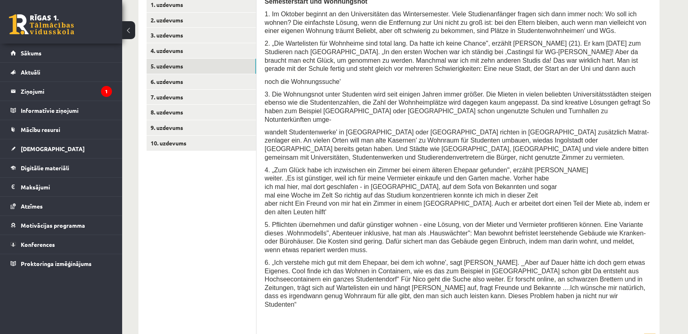
scroll to position [272, 0]
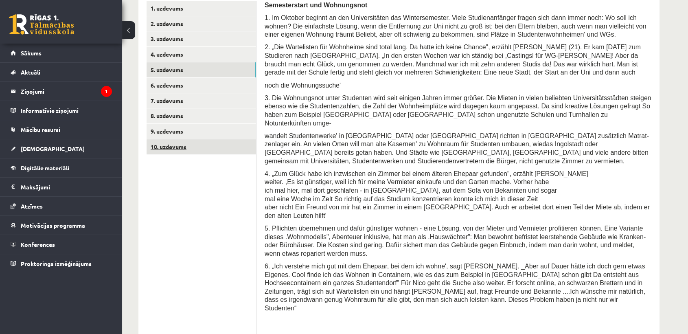
click at [228, 148] on link "10. uzdevums" at bounding box center [200, 146] width 109 height 15
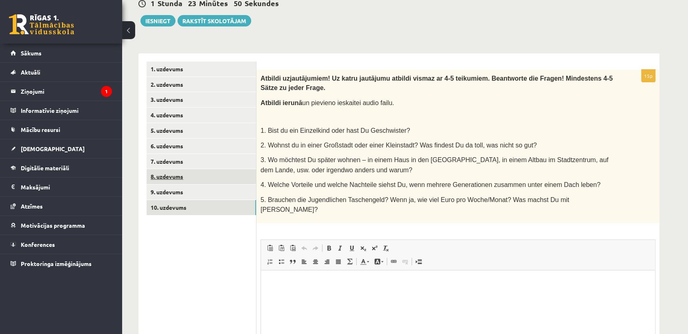
scroll to position [0, 0]
click at [202, 170] on link "8. uzdevums" at bounding box center [200, 176] width 109 height 15
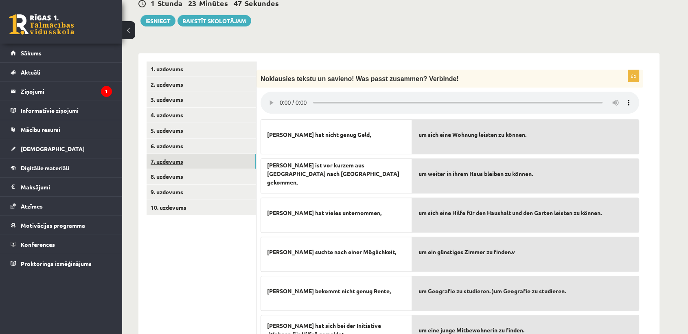
click at [200, 154] on link "7. uzdevums" at bounding box center [200, 161] width 109 height 15
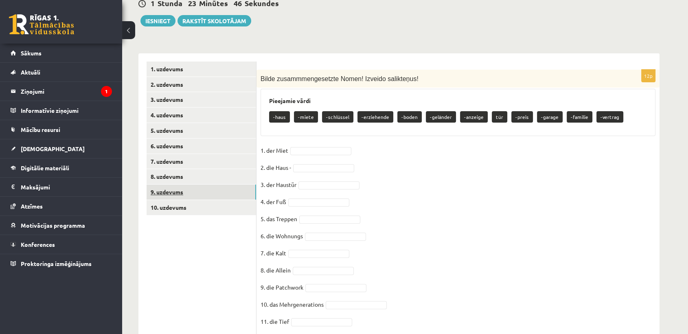
click at [184, 187] on link "9. uzdevums" at bounding box center [200, 191] width 109 height 15
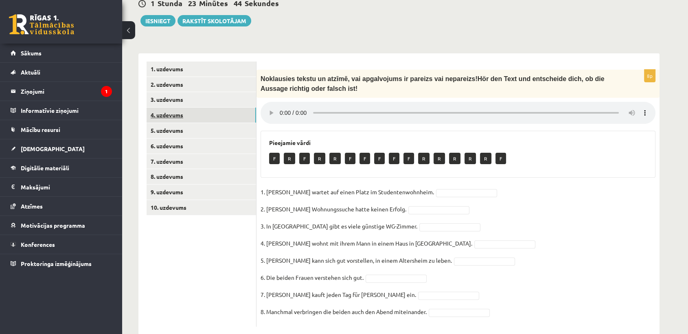
click at [190, 107] on link "4. uzdevums" at bounding box center [200, 114] width 109 height 15
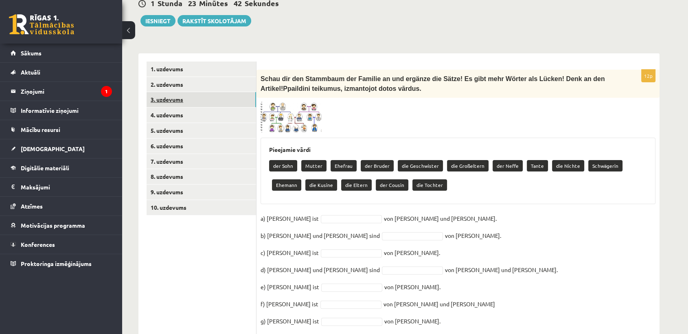
click at [191, 94] on link "3. uzdevums" at bounding box center [200, 99] width 109 height 15
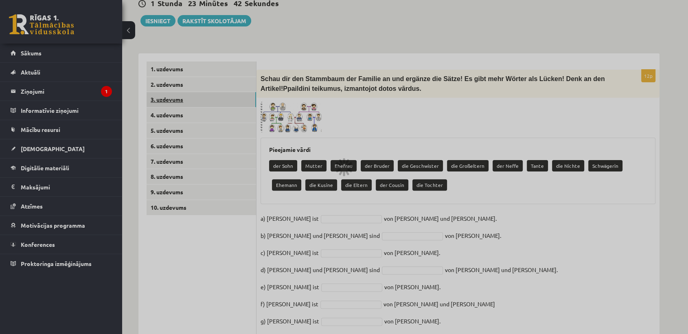
scroll to position [184, 0]
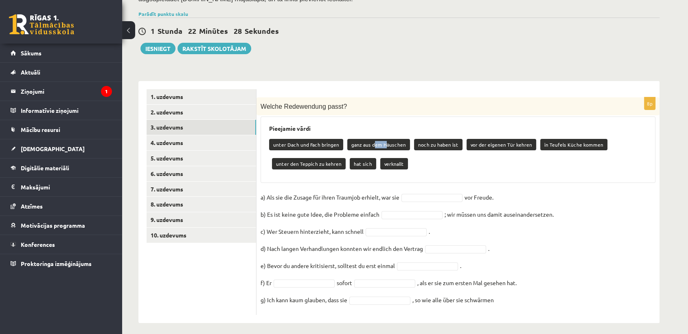
drag, startPoint x: 372, startPoint y: 138, endPoint x: 384, endPoint y: 142, distance: 11.8
click at [384, 142] on p "ganz aus dem Häuschen" at bounding box center [378, 144] width 63 height 11
click at [393, 144] on p "ganz aus dem Häuschen" at bounding box center [378, 144] width 63 height 11
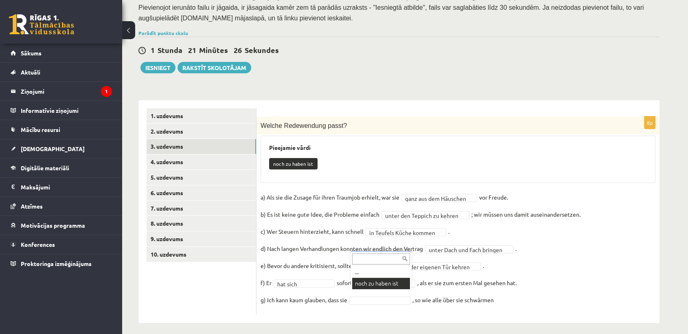
scroll to position [146, 0]
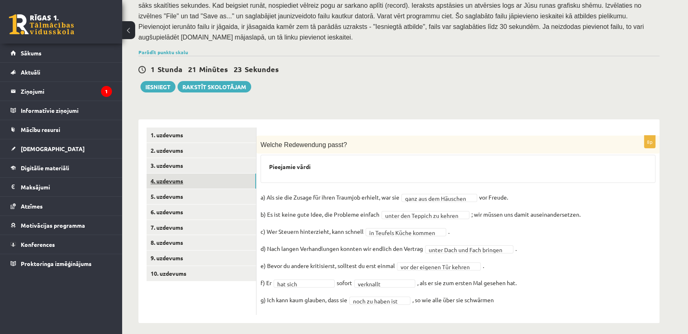
click at [195, 174] on link "4. uzdevums" at bounding box center [200, 180] width 109 height 15
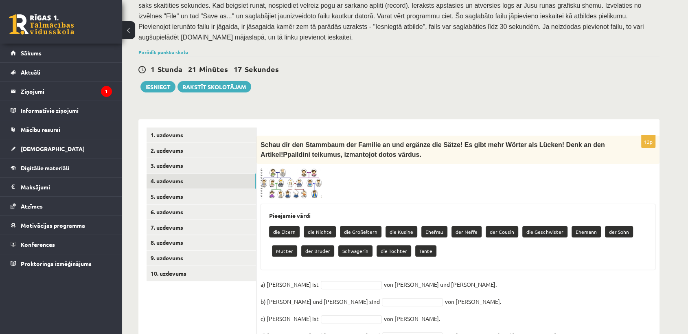
click at [281, 175] on img at bounding box center [290, 183] width 61 height 31
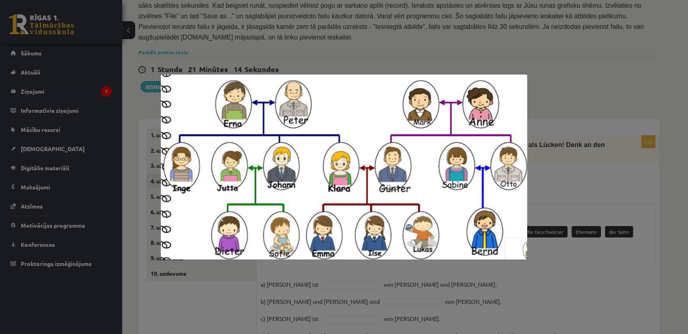
click at [539, 203] on div at bounding box center [344, 167] width 688 height 334
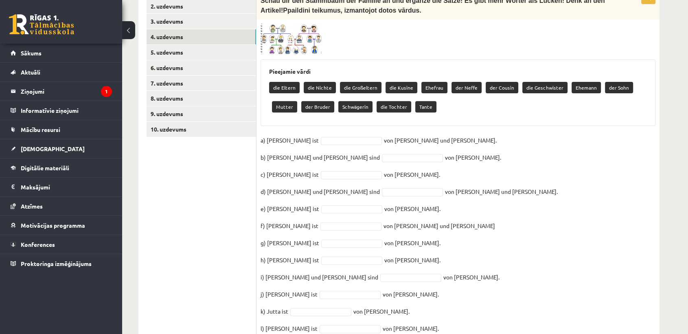
scroll to position [288, 0]
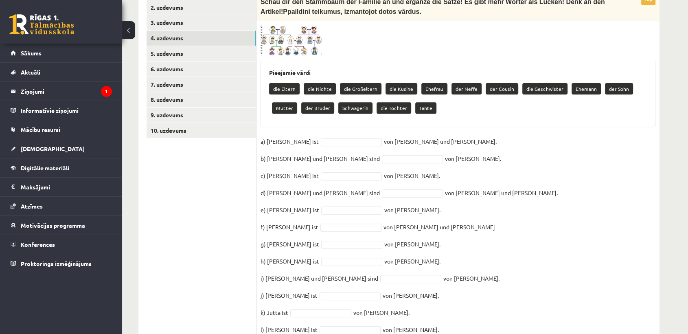
click at [298, 43] on img at bounding box center [290, 40] width 61 height 31
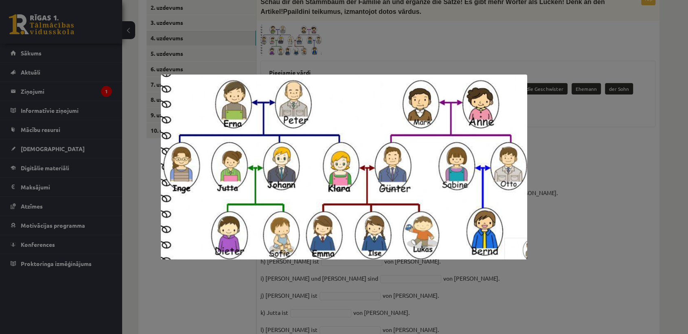
drag, startPoint x: 597, startPoint y: 151, endPoint x: 609, endPoint y: 49, distance: 102.4
click at [609, 49] on div at bounding box center [344, 167] width 688 height 334
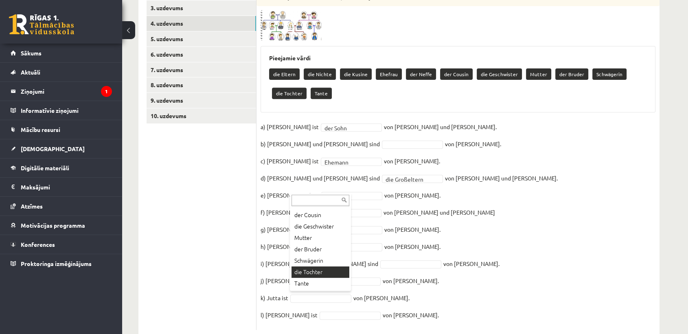
scroll to position [299, 0]
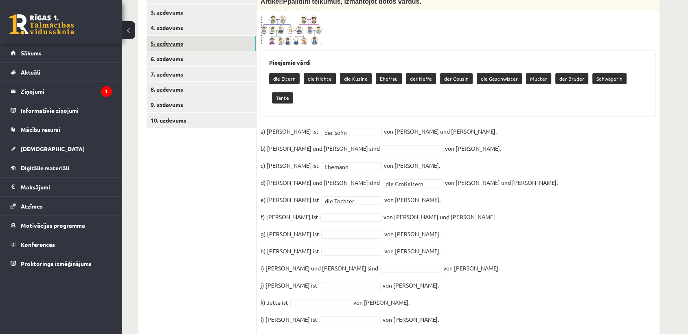
click at [181, 40] on link "5. uzdevums" at bounding box center [200, 43] width 109 height 15
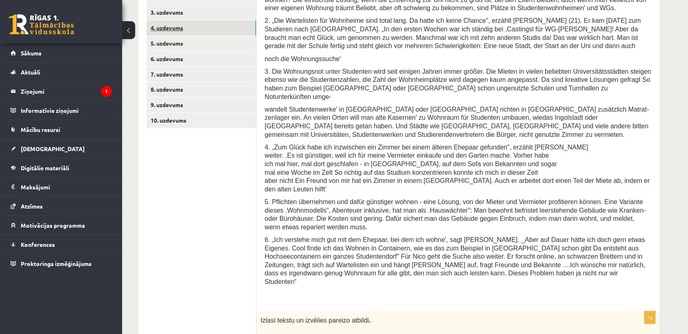
click at [196, 22] on link "4. uzdevums" at bounding box center [200, 27] width 109 height 15
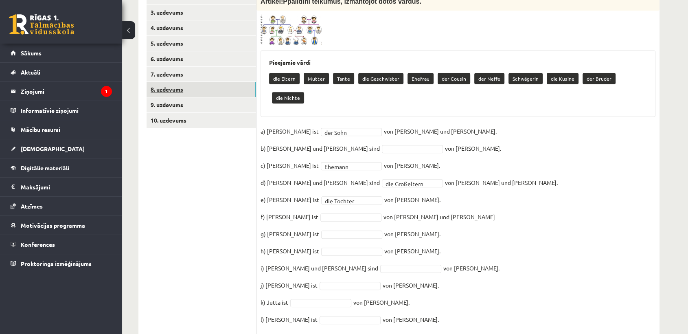
click at [162, 89] on link "8. uzdevums" at bounding box center [200, 89] width 109 height 15
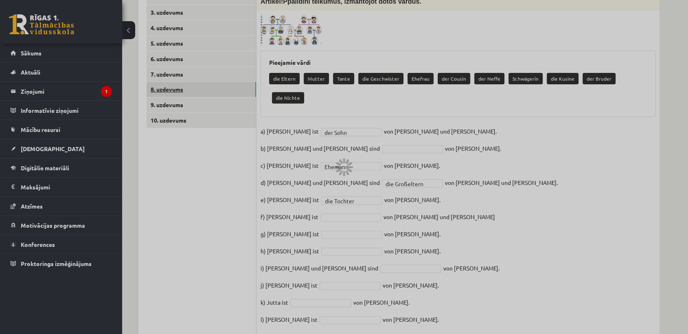
scroll to position [251, 0]
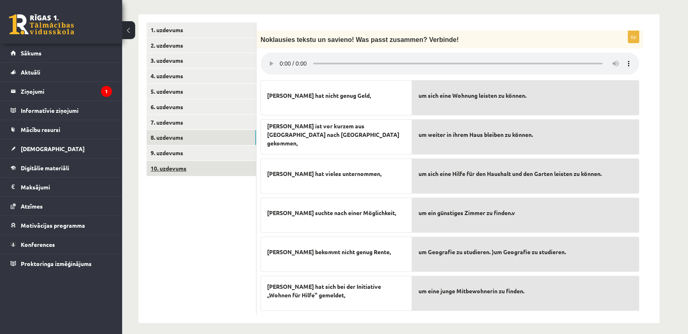
click at [168, 167] on link "10. uzdevums" at bounding box center [200, 168] width 109 height 15
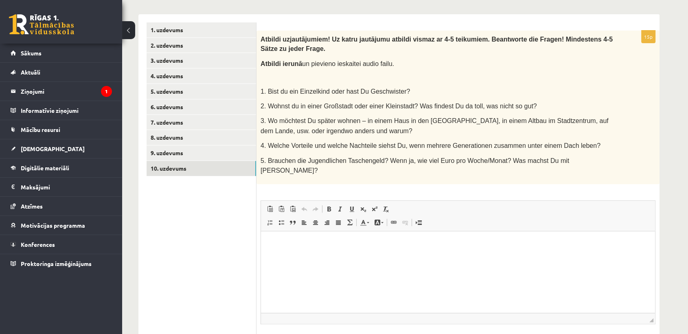
scroll to position [0, 0]
click at [212, 91] on link "5. uzdevums" at bounding box center [200, 91] width 109 height 15
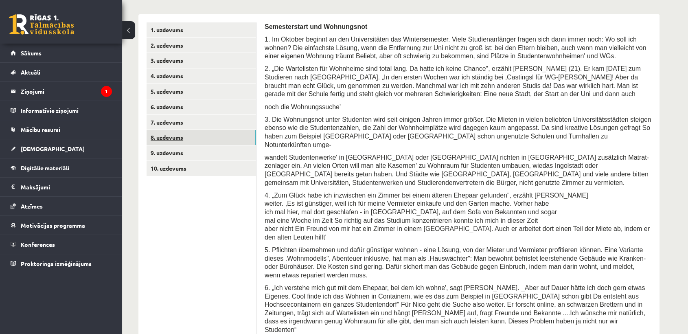
click at [177, 130] on link "8. uzdevums" at bounding box center [200, 137] width 109 height 15
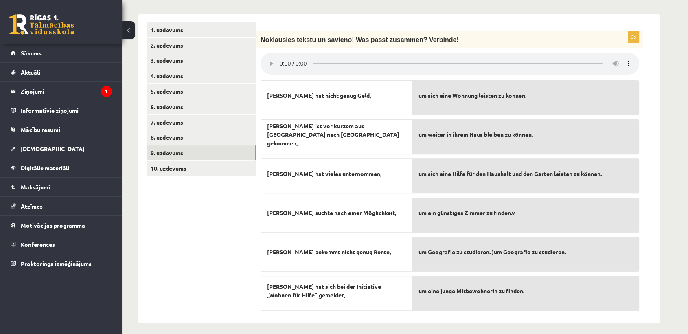
click at [170, 149] on link "9. uzdevums" at bounding box center [200, 152] width 109 height 15
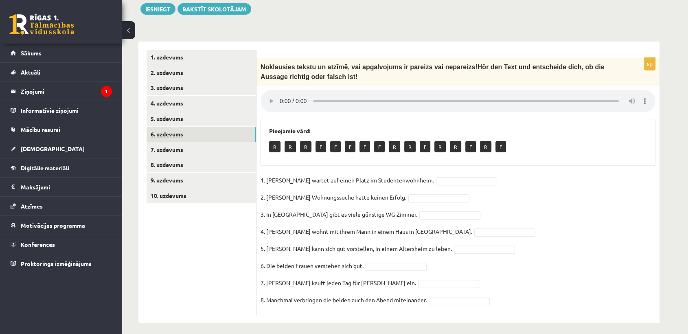
click at [183, 127] on link "6. uzdevums" at bounding box center [200, 134] width 109 height 15
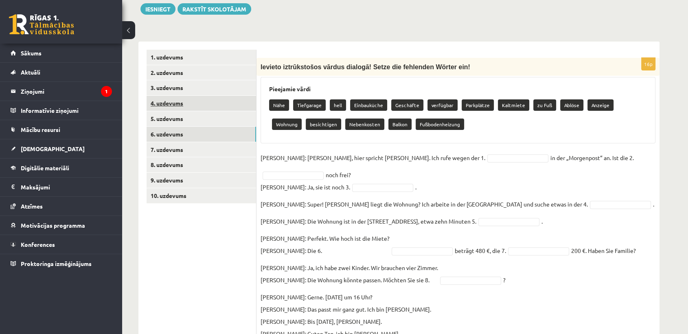
click at [186, 102] on link "4. uzdevums" at bounding box center [200, 103] width 109 height 15
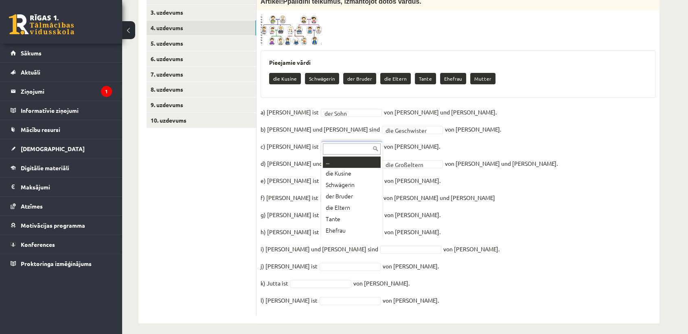
scroll to position [10, 0]
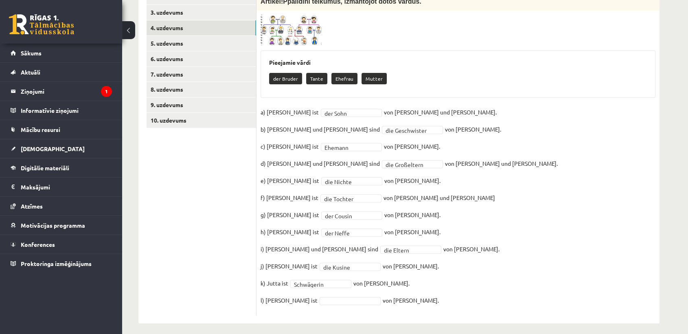
click at [298, 27] on img at bounding box center [290, 30] width 61 height 31
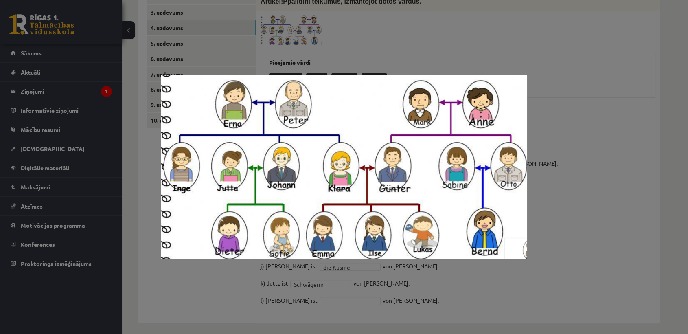
click at [605, 143] on div at bounding box center [344, 167] width 688 height 334
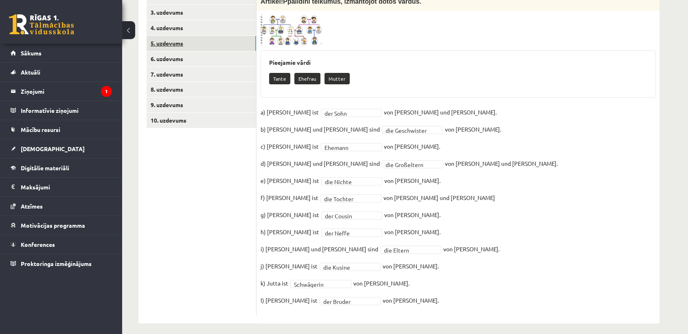
click at [212, 42] on link "5. uzdevums" at bounding box center [200, 43] width 109 height 15
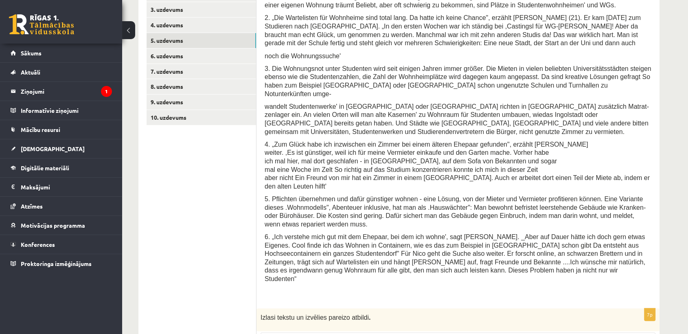
scroll to position [229, 0]
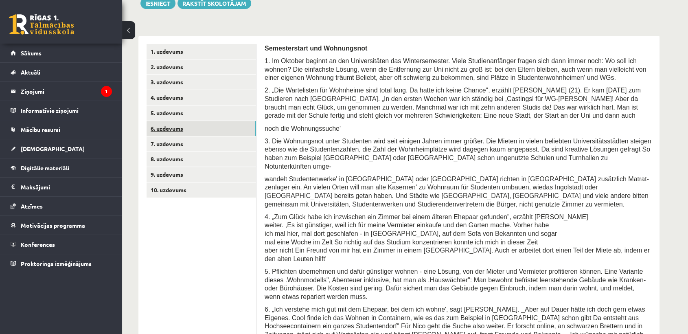
click at [176, 124] on link "6. uzdevums" at bounding box center [200, 128] width 109 height 15
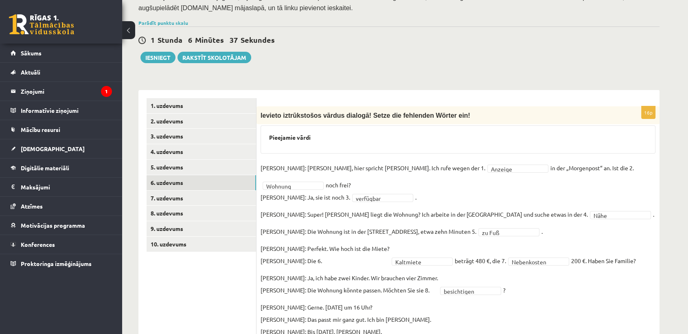
scroll to position [173, 0]
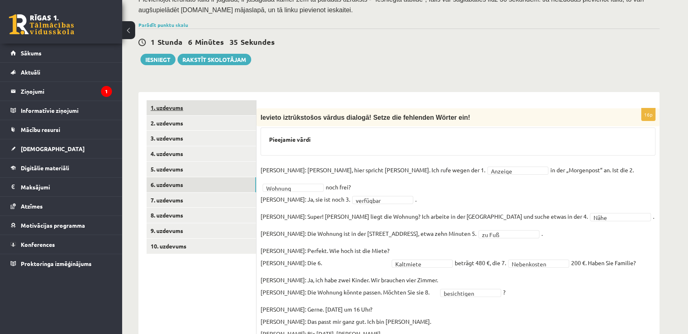
click at [204, 100] on link "1. uzdevums" at bounding box center [200, 107] width 109 height 15
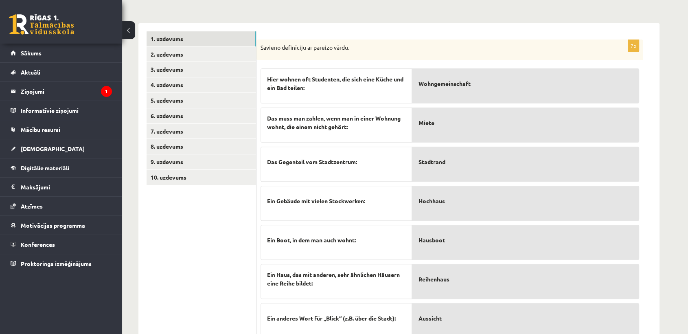
scroll to position [242, 0]
click at [244, 47] on link "2. uzdevums" at bounding box center [200, 53] width 109 height 15
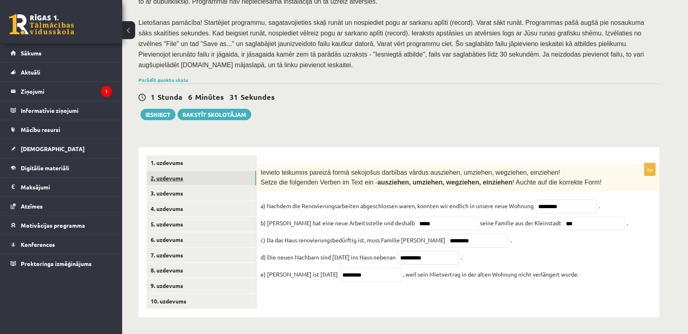
scroll to position [113, 0]
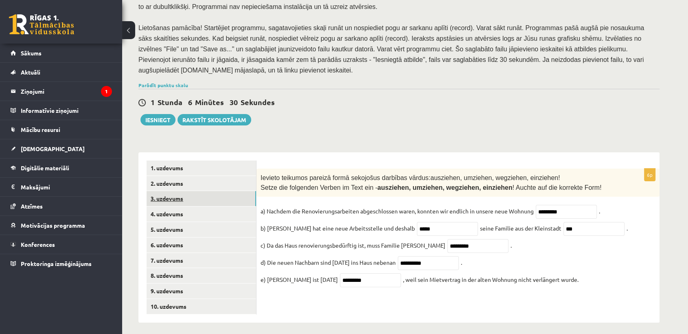
click at [201, 196] on link "3. uzdevums" at bounding box center [200, 198] width 109 height 15
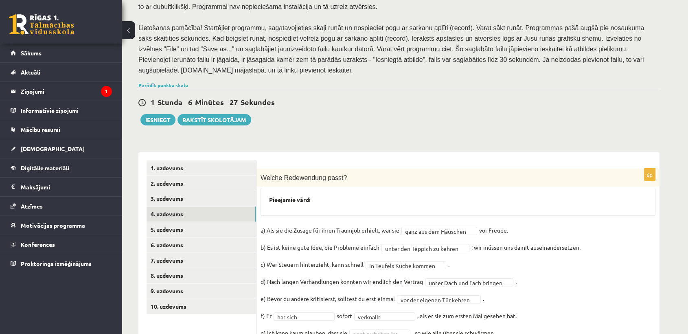
click at [201, 210] on link "4. uzdevums" at bounding box center [200, 213] width 109 height 15
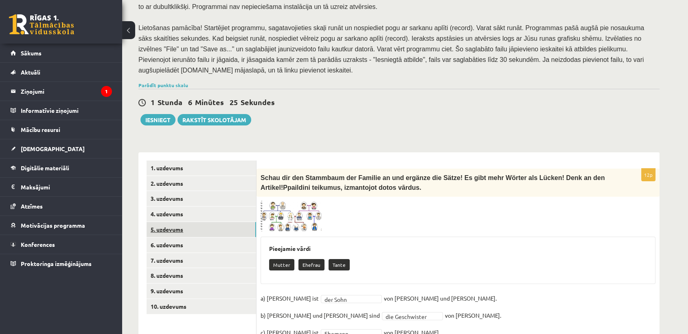
click at [204, 224] on link "5. uzdevums" at bounding box center [200, 229] width 109 height 15
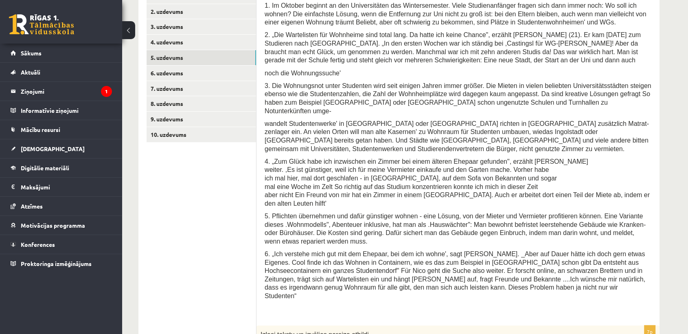
scroll to position [251, 0]
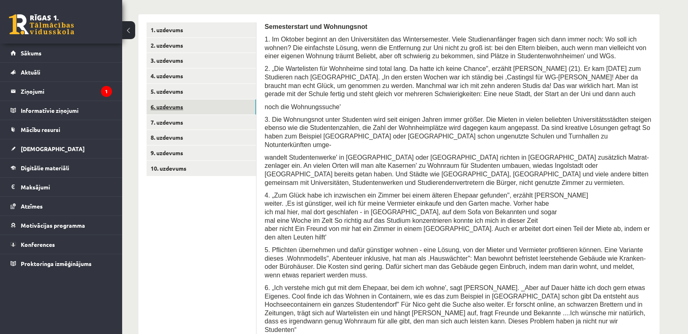
click at [234, 99] on link "6. uzdevums" at bounding box center [200, 106] width 109 height 15
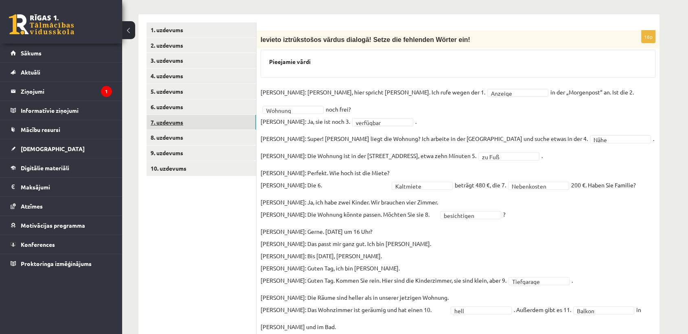
click at [233, 117] on link "7. uzdevums" at bounding box center [200, 122] width 109 height 15
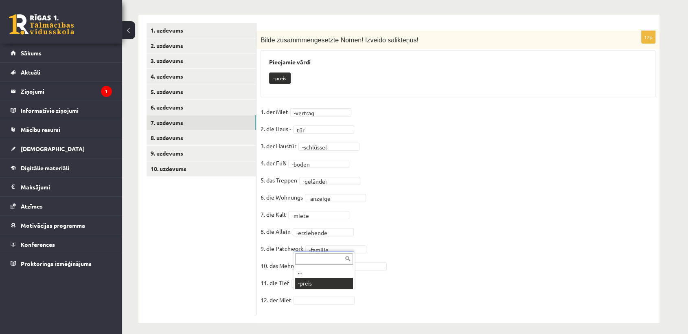
scroll to position [231, 0]
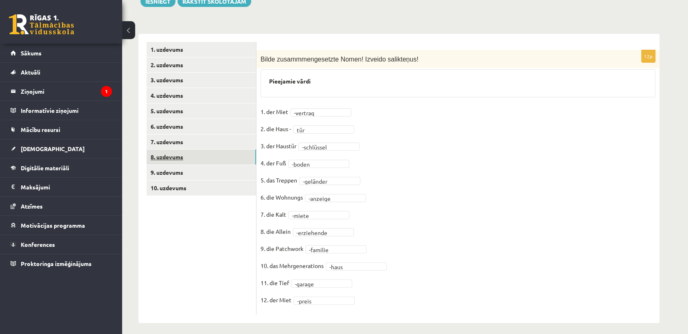
click at [203, 154] on link "8. uzdevums" at bounding box center [200, 156] width 109 height 15
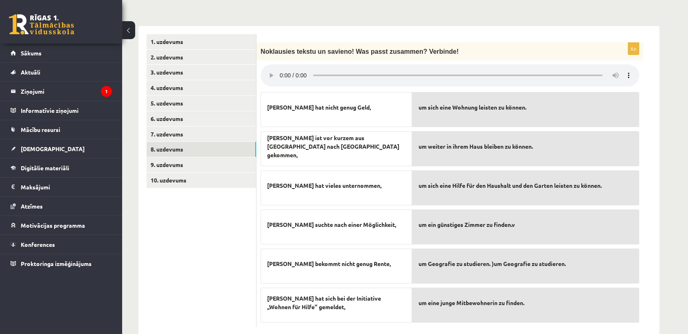
scroll to position [251, 0]
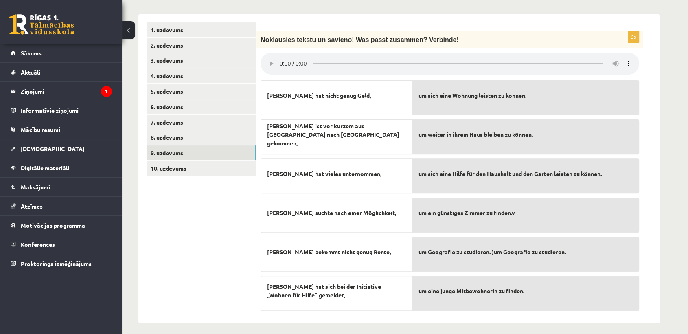
click at [220, 151] on link "9. uzdevums" at bounding box center [200, 152] width 109 height 15
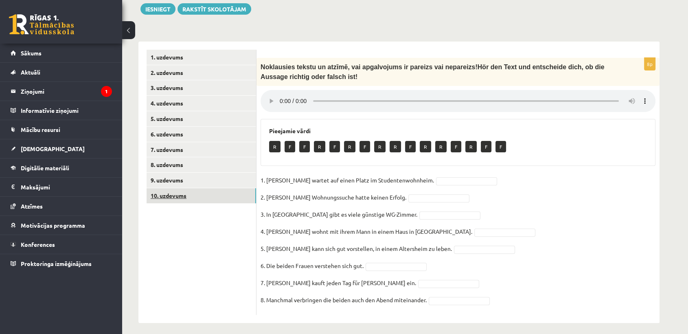
click at [203, 188] on link "10. uzdevums" at bounding box center [200, 195] width 109 height 15
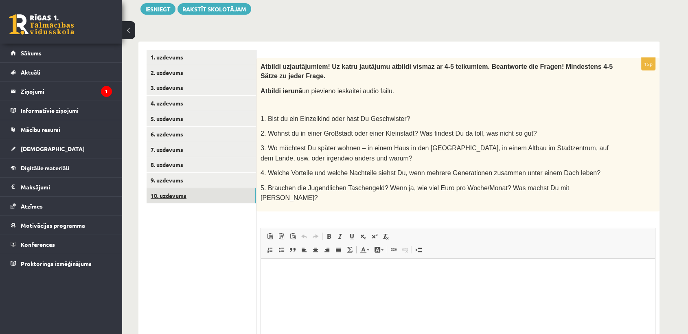
scroll to position [0, 0]
click at [203, 180] on link "9. uzdevums" at bounding box center [200, 180] width 109 height 15
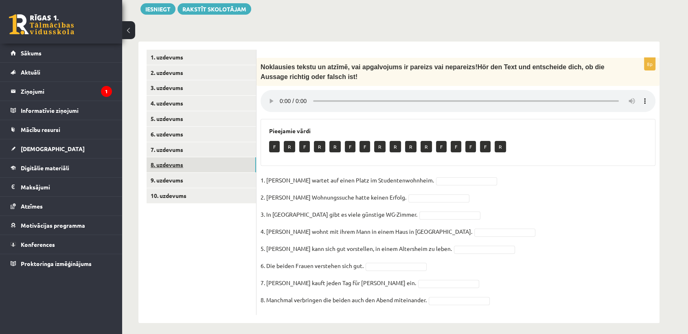
click at [189, 164] on link "8. uzdevums" at bounding box center [200, 164] width 109 height 15
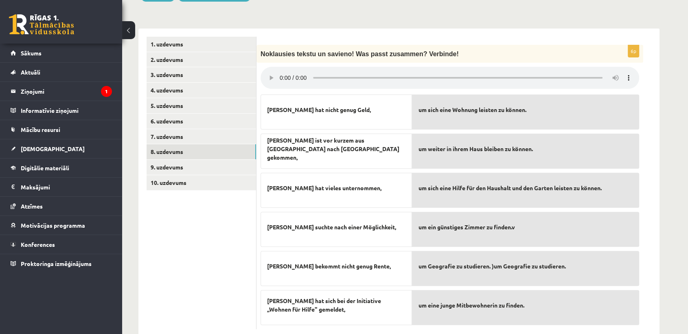
scroll to position [241, 0]
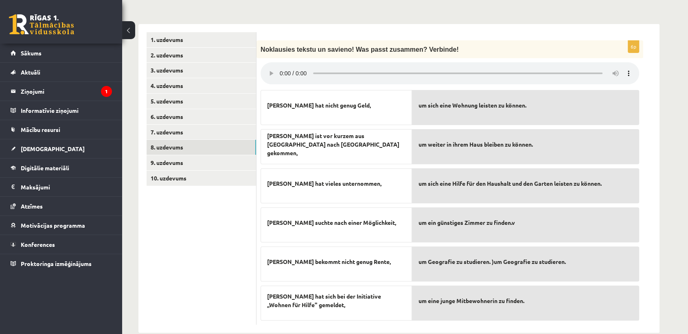
click at [666, 275] on div "Vācu valoda 10.c2 klase 1. ieskaite , Darina Stirāne (10.c2 klase) Ieskaitē vie…" at bounding box center [398, 69] width 553 height 558
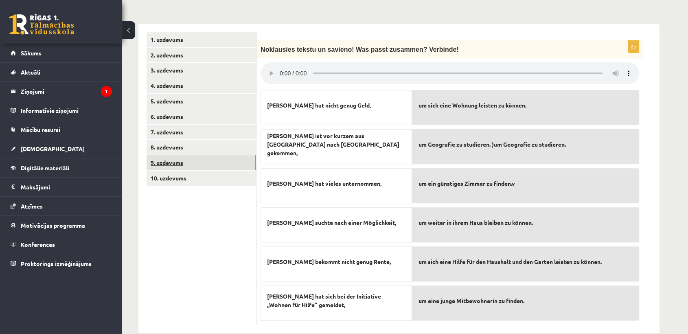
click at [155, 162] on link "9. uzdevums" at bounding box center [200, 162] width 109 height 15
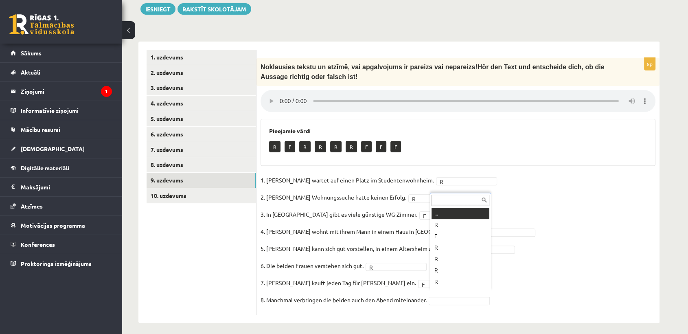
scroll to position [10, 0]
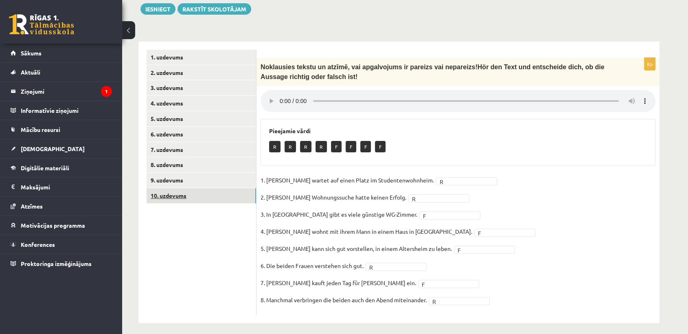
click at [208, 192] on link "10. uzdevums" at bounding box center [200, 195] width 109 height 15
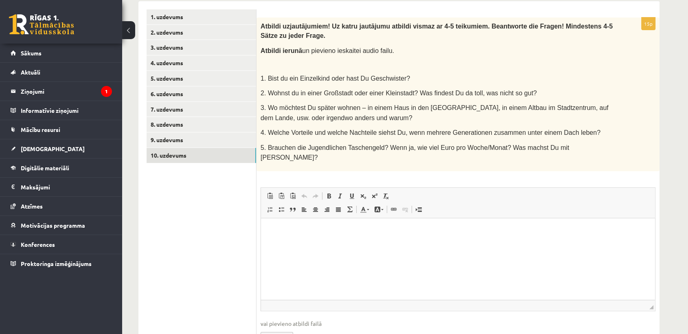
scroll to position [265, 0]
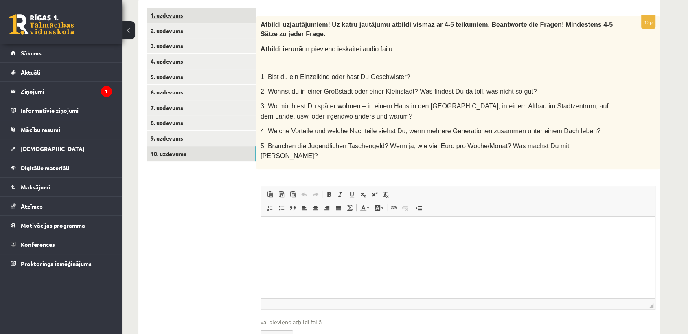
click at [196, 13] on link "1. uzdevums" at bounding box center [200, 15] width 109 height 15
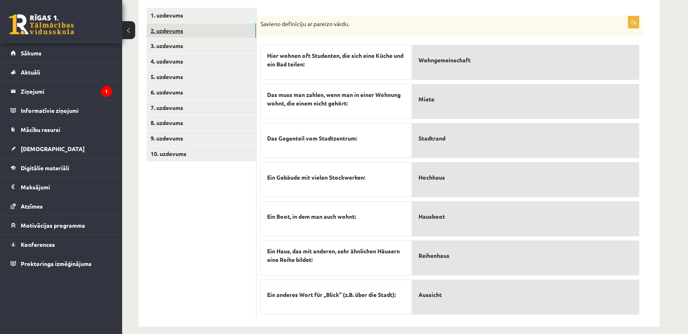
click at [197, 23] on link "2. uzdevums" at bounding box center [200, 30] width 109 height 15
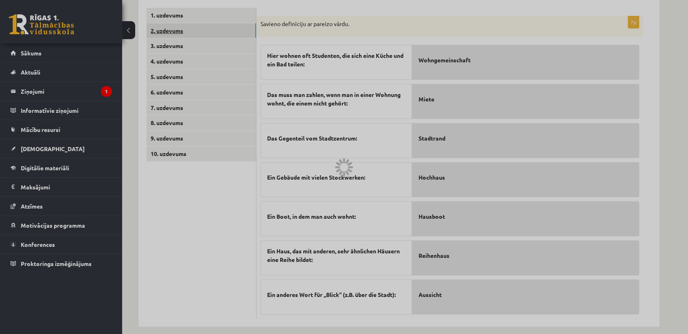
scroll to position [113, 0]
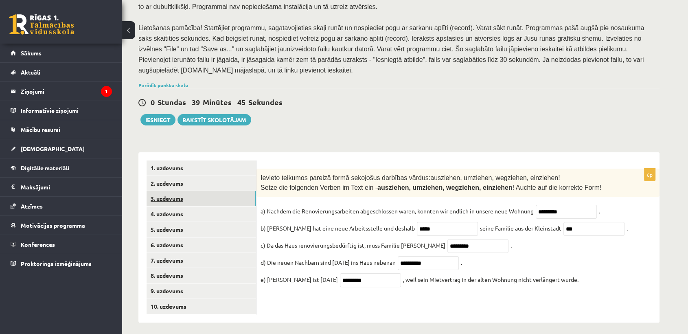
click at [223, 197] on link "3. uzdevums" at bounding box center [200, 198] width 109 height 15
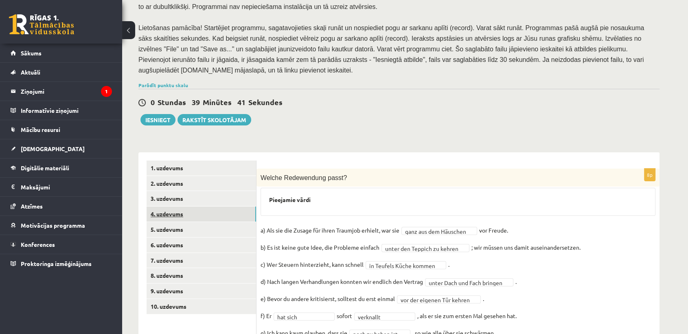
click at [222, 213] on link "4. uzdevums" at bounding box center [200, 213] width 109 height 15
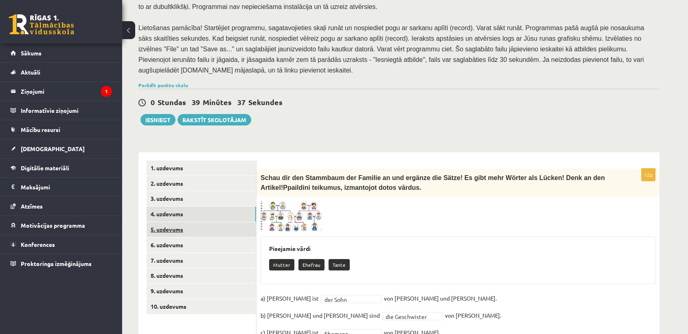
click at [220, 223] on link "5. uzdevums" at bounding box center [200, 229] width 109 height 15
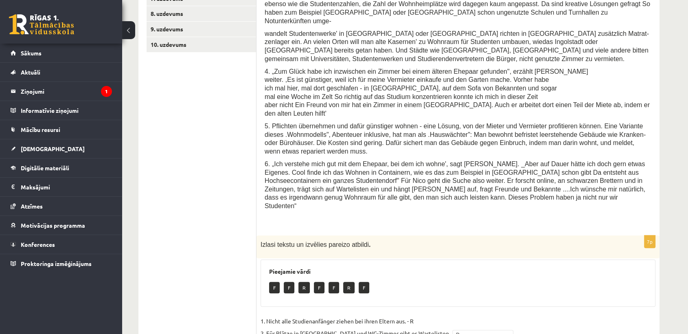
scroll to position [253, 0]
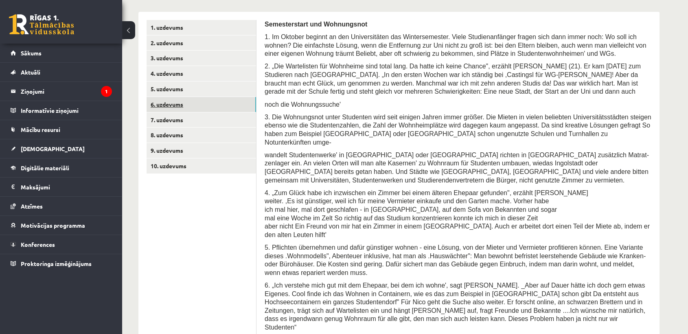
click at [191, 101] on link "6. uzdevums" at bounding box center [200, 104] width 109 height 15
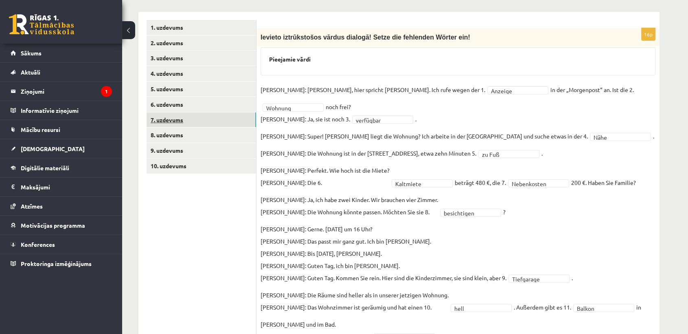
click at [169, 112] on link "7. uzdevums" at bounding box center [200, 119] width 109 height 15
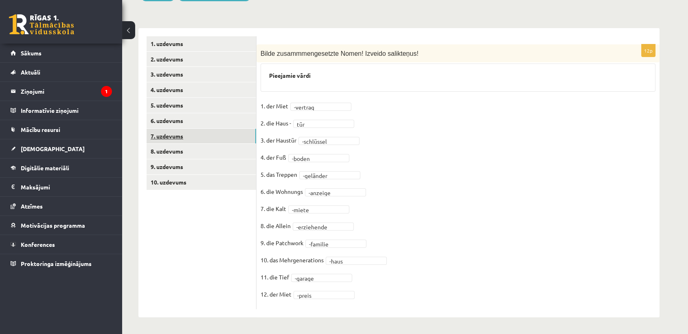
scroll to position [231, 0]
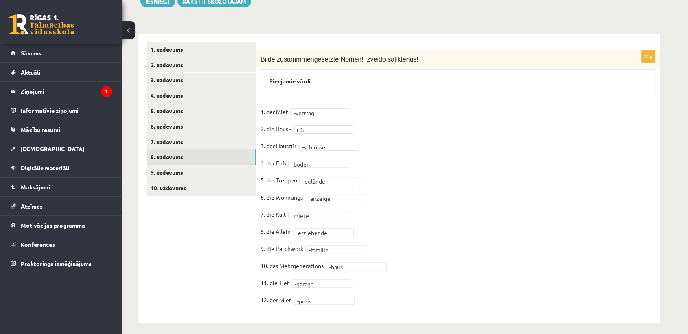
click at [177, 149] on link "8. uzdevums" at bounding box center [200, 156] width 109 height 15
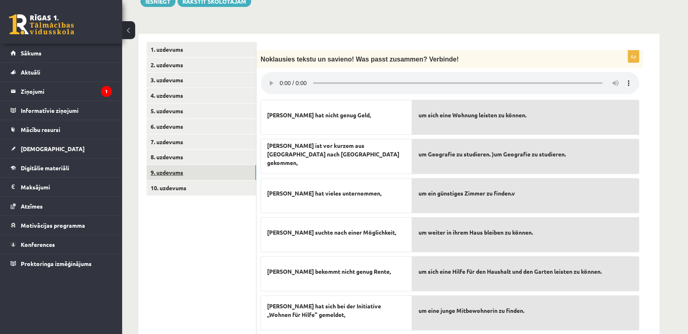
click at [180, 165] on link "9. uzdevums" at bounding box center [200, 172] width 109 height 15
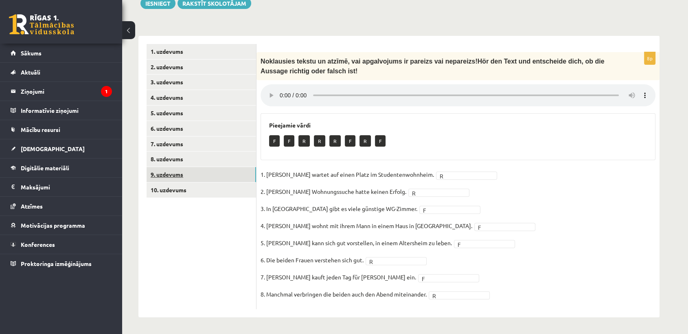
scroll to position [223, 0]
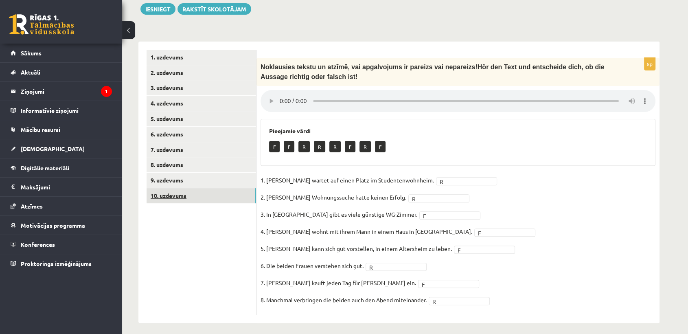
click at [221, 196] on link "10. uzdevums" at bounding box center [200, 195] width 109 height 15
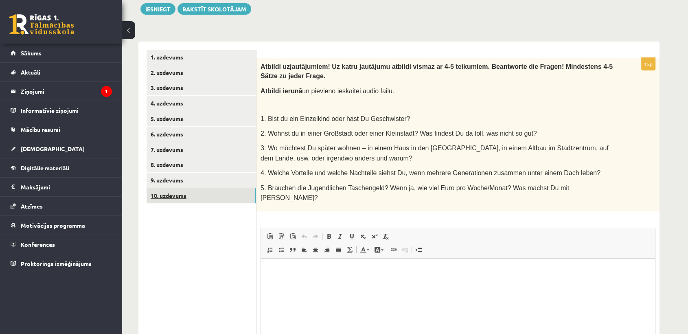
scroll to position [0, 0]
click at [173, 68] on link "2. uzdevums" at bounding box center [200, 72] width 109 height 15
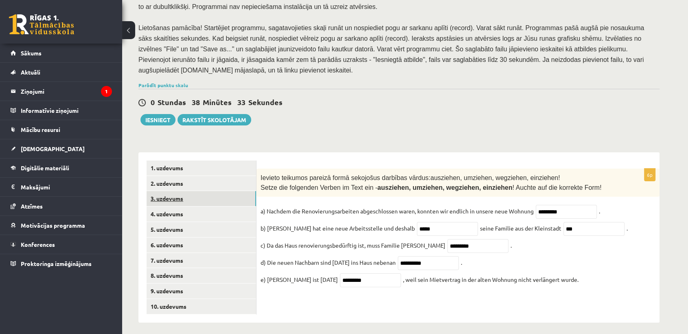
click at [175, 200] on link "3. uzdevums" at bounding box center [200, 198] width 109 height 15
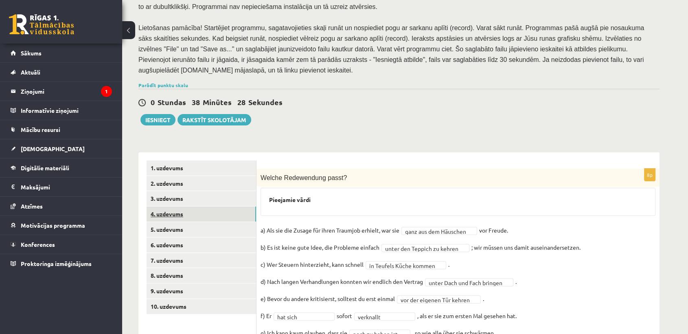
click at [209, 208] on link "4. uzdevums" at bounding box center [200, 213] width 109 height 15
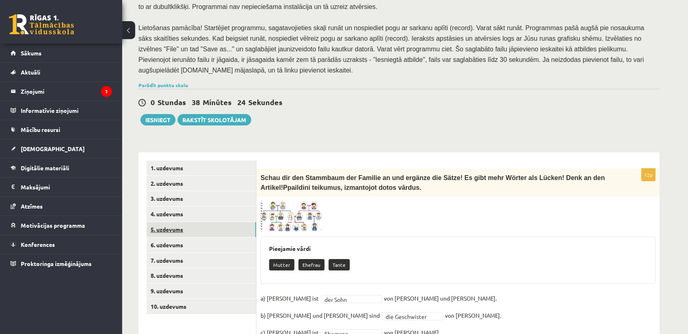
click at [190, 224] on link "5. uzdevums" at bounding box center [200, 229] width 109 height 15
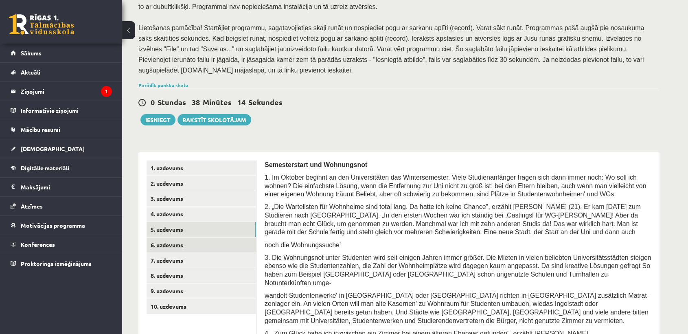
click at [210, 239] on link "6. uzdevums" at bounding box center [200, 244] width 109 height 15
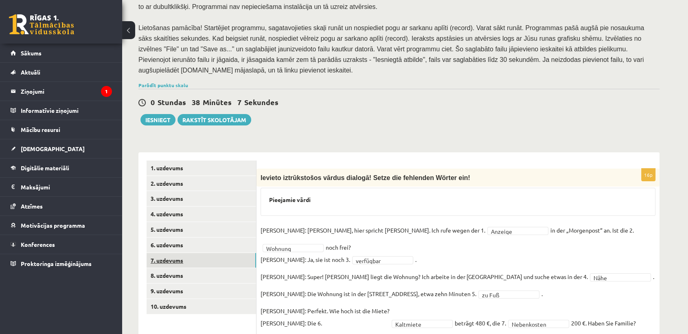
click at [194, 253] on link "7. uzdevums" at bounding box center [200, 260] width 109 height 15
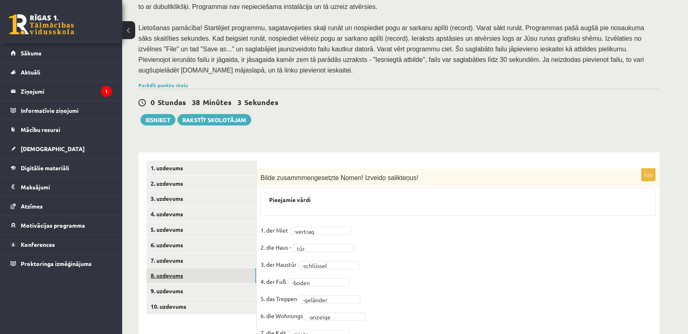
click at [180, 268] on link "8. uzdevums" at bounding box center [200, 275] width 109 height 15
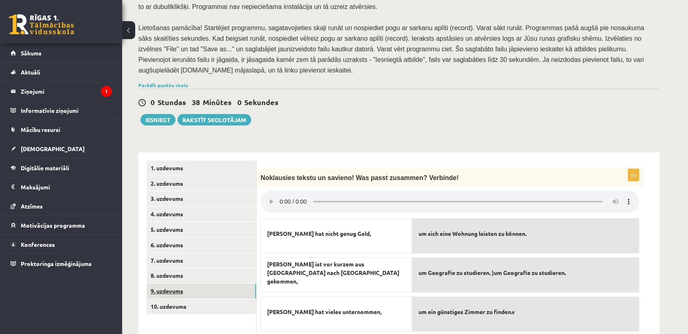
click at [227, 286] on link "9. uzdevums" at bounding box center [200, 290] width 109 height 15
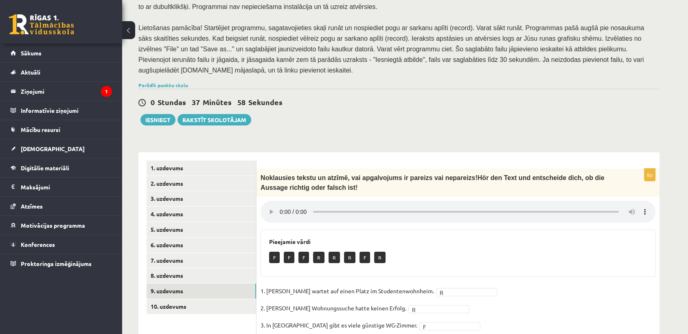
scroll to position [223, 0]
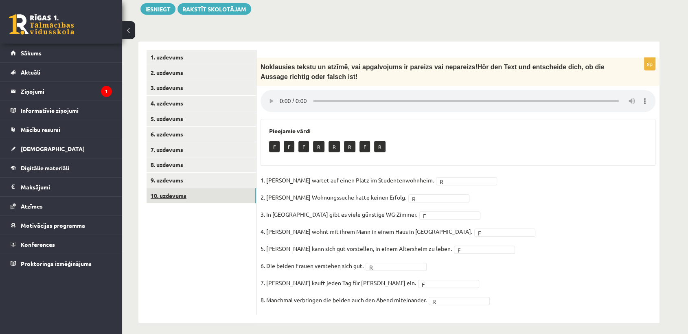
click at [234, 188] on link "10. uzdevums" at bounding box center [200, 195] width 109 height 15
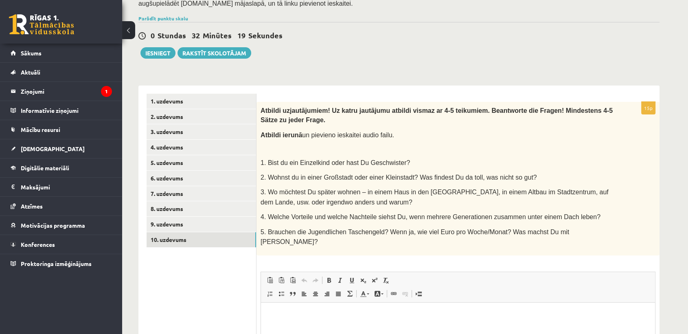
scroll to position [182, 0]
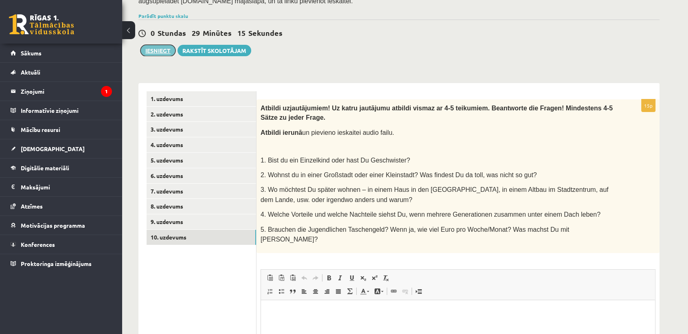
click at [161, 45] on button "Iesniegt" at bounding box center [157, 50] width 35 height 11
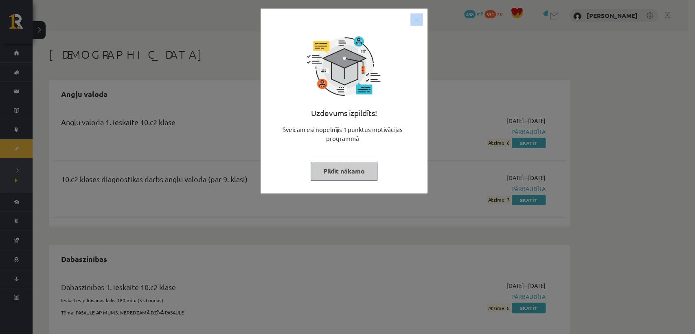
drag, startPoint x: 409, startPoint y: 20, endPoint x: 417, endPoint y: 21, distance: 8.6
click at [417, 21] on div at bounding box center [343, 19] width 157 height 12
click at [417, 21] on img "Close" at bounding box center [416, 19] width 12 height 12
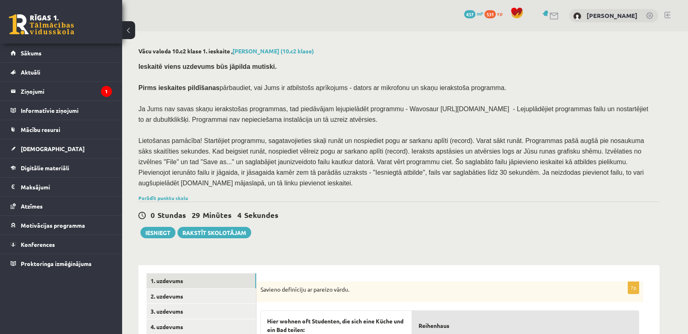
scroll to position [182, 0]
